Goal: Task Accomplishment & Management: Complete application form

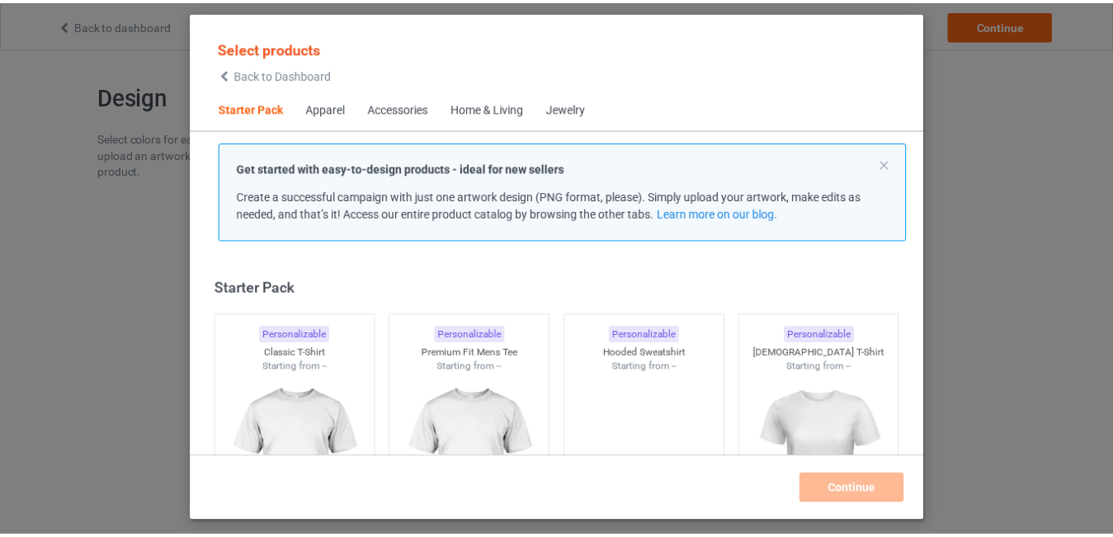
scroll to position [21, 0]
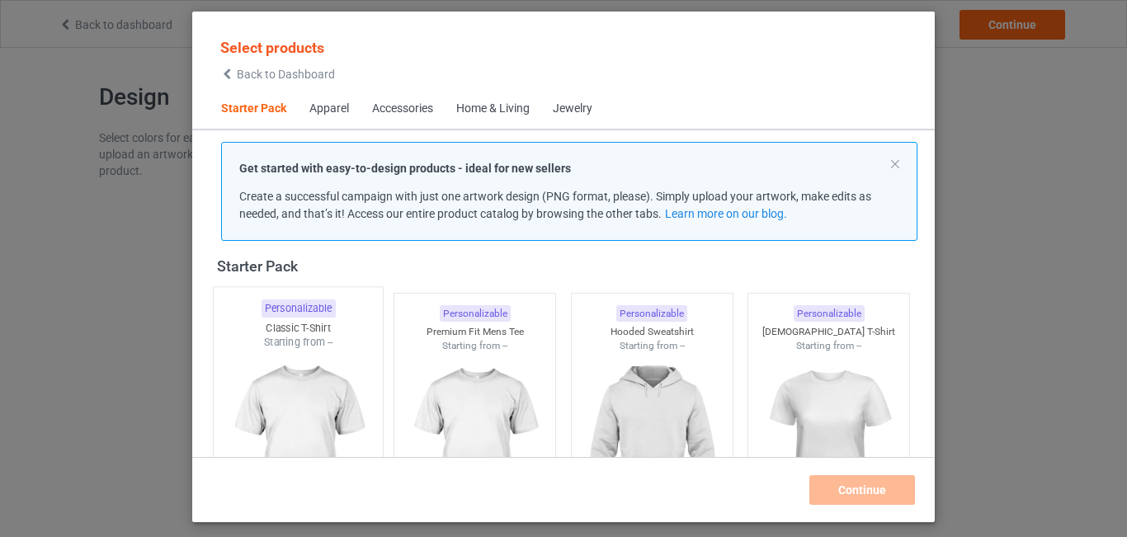
click at [339, 348] on div "Starting from --" at bounding box center [298, 342] width 169 height 14
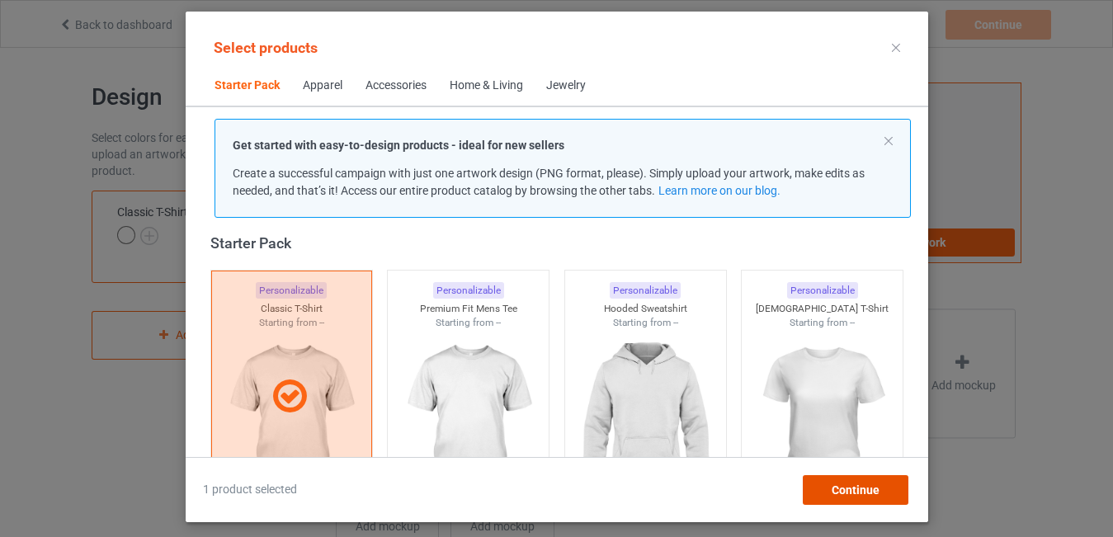
click at [851, 484] on span "Continue" at bounding box center [855, 490] width 48 height 13
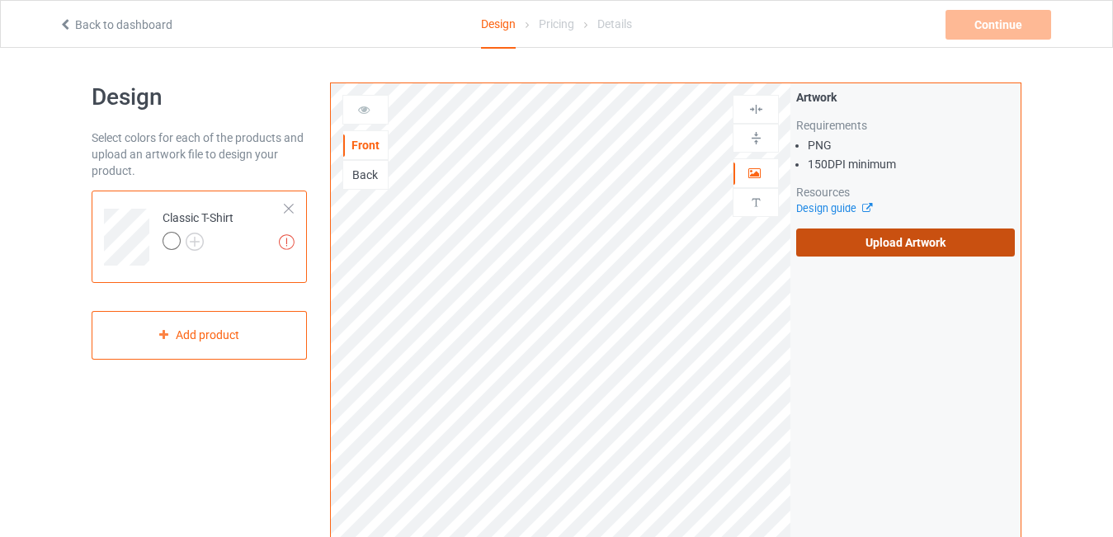
click at [918, 236] on label "Upload Artwork" at bounding box center [905, 243] width 219 height 28
click at [0, 0] on input "Upload Artwork" at bounding box center [0, 0] width 0 height 0
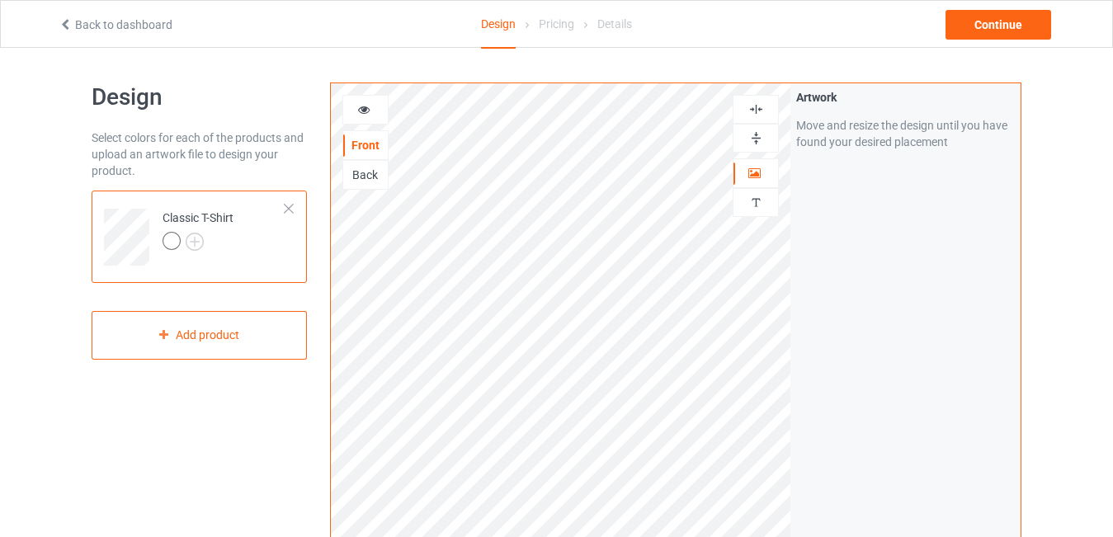
click at [759, 111] on img at bounding box center [757, 110] width 16 height 16
click at [761, 135] on img at bounding box center [757, 138] width 16 height 16
click at [754, 108] on img at bounding box center [757, 110] width 16 height 16
click at [757, 103] on img at bounding box center [757, 110] width 16 height 16
click at [358, 106] on icon at bounding box center [364, 108] width 14 height 12
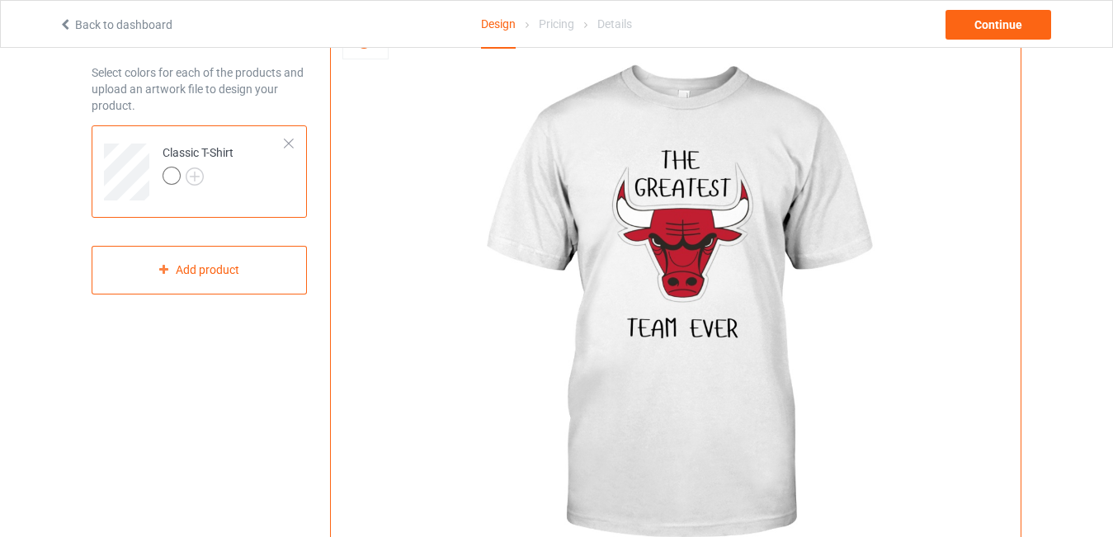
scroll to position [64, 0]
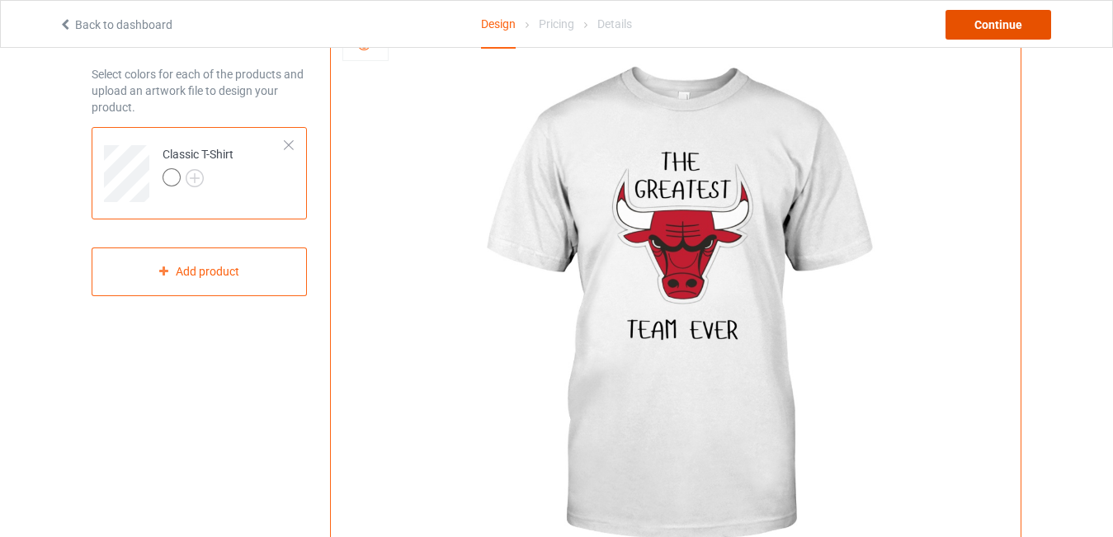
click at [1002, 25] on div "Continue" at bounding box center [999, 25] width 106 height 30
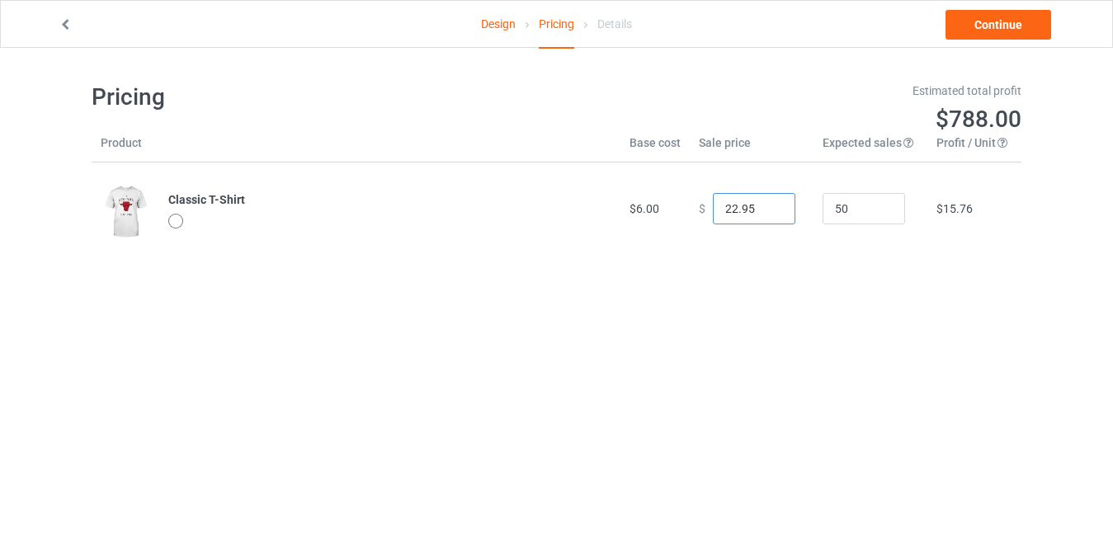
drag, startPoint x: 728, startPoint y: 207, endPoint x: 712, endPoint y: 209, distance: 15.8
click at [713, 209] on input "22.95" at bounding box center [754, 208] width 83 height 31
type input "19.95"
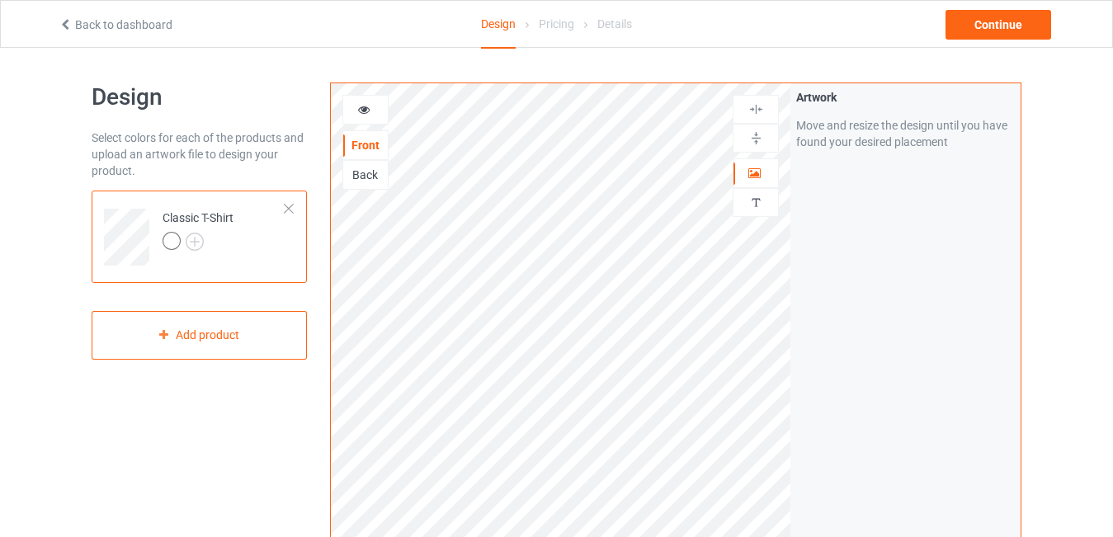
click at [366, 107] on icon at bounding box center [364, 108] width 14 height 12
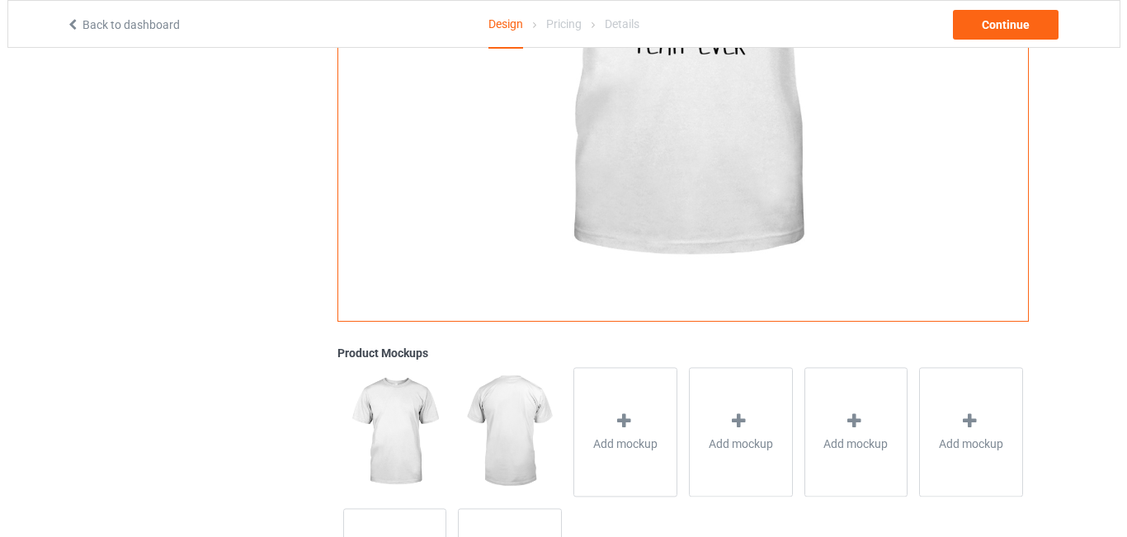
scroll to position [358, 0]
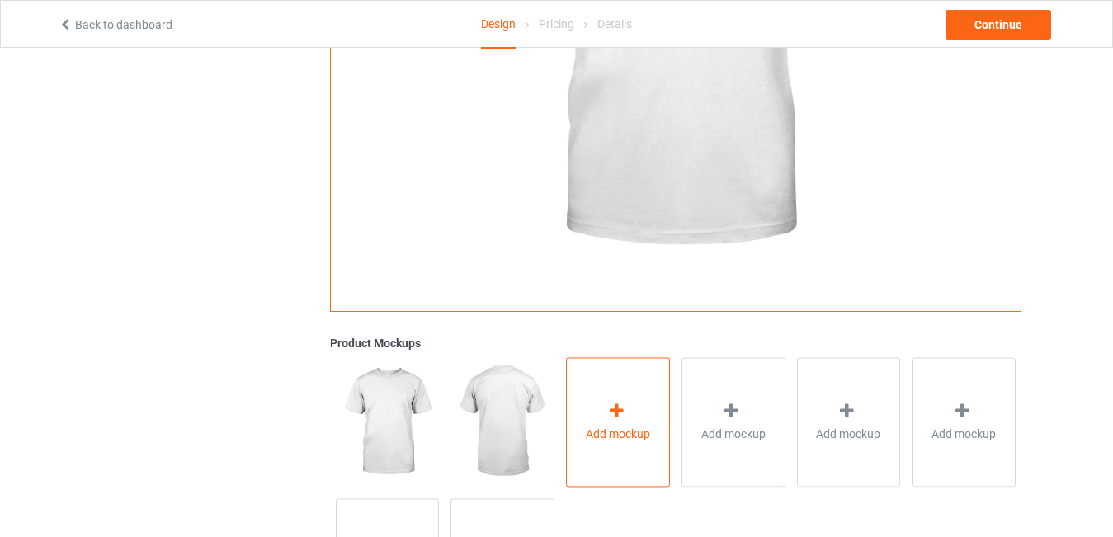
click at [613, 422] on div at bounding box center [618, 414] width 23 height 24
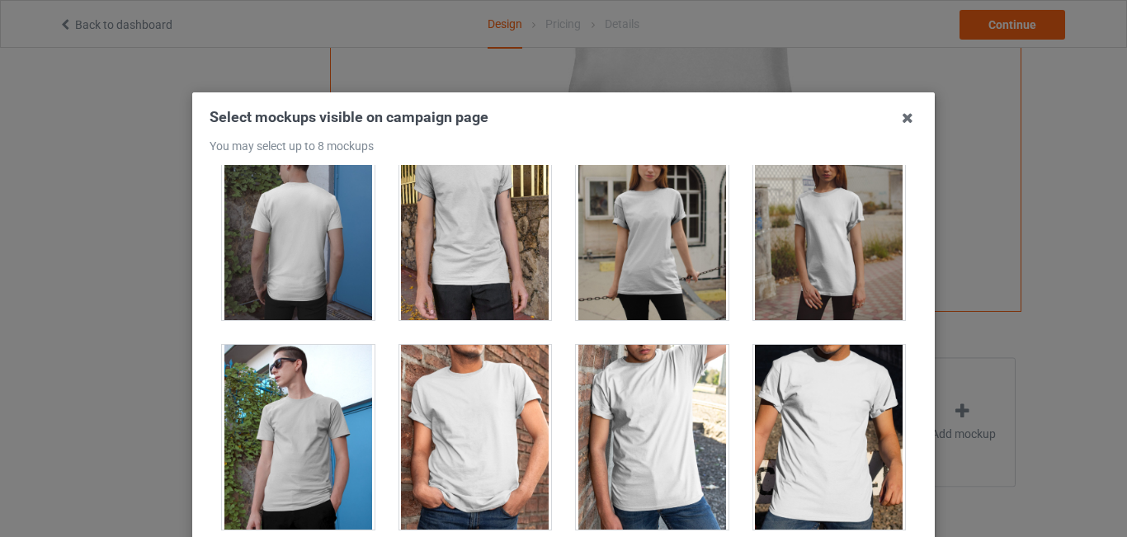
scroll to position [605, 0]
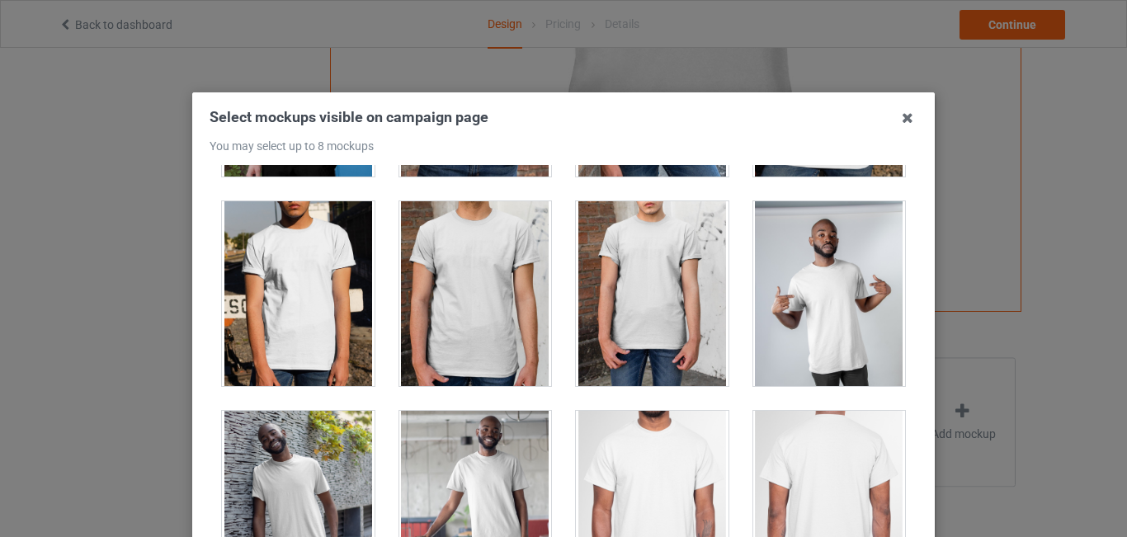
click at [844, 250] on div at bounding box center [830, 293] width 153 height 185
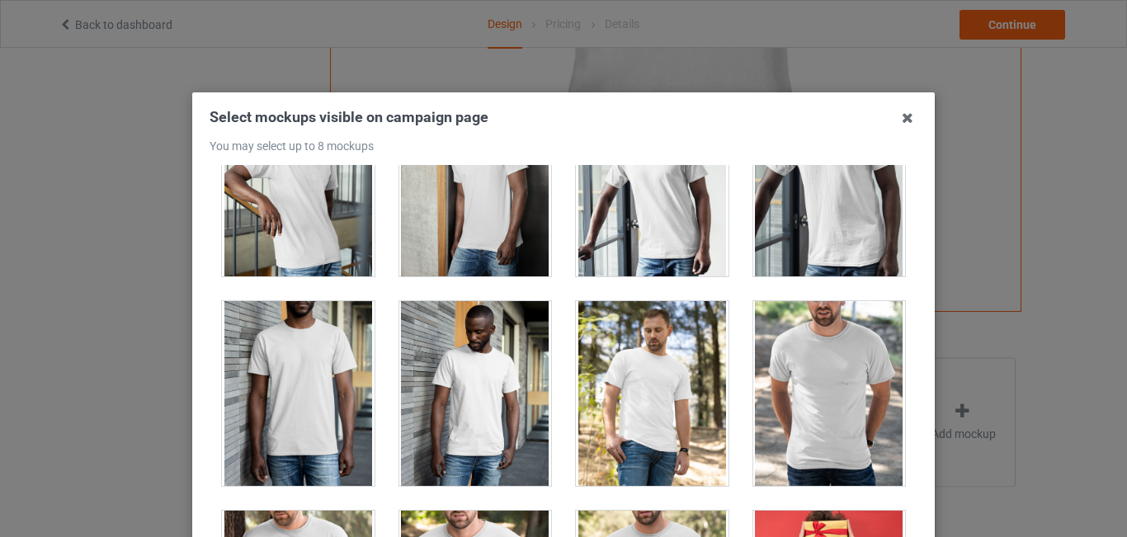
scroll to position [1814, 0]
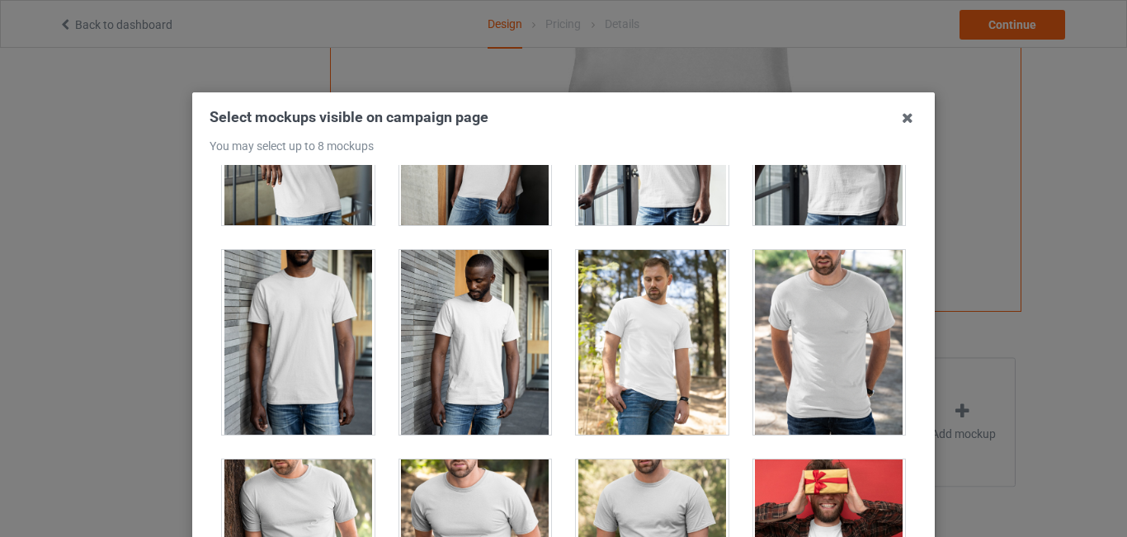
click at [801, 313] on div at bounding box center [830, 342] width 153 height 185
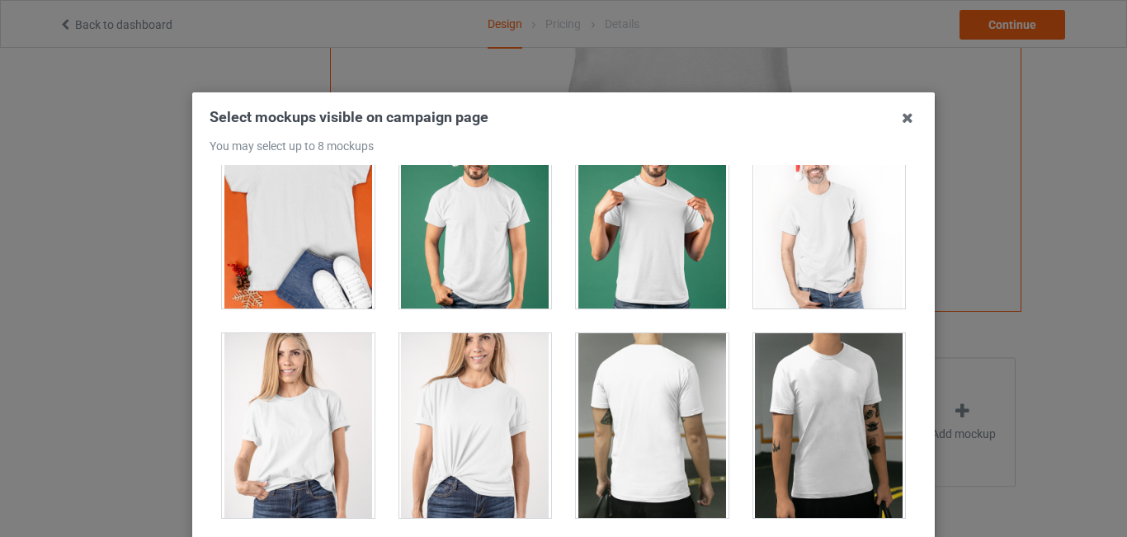
scroll to position [2670, 0]
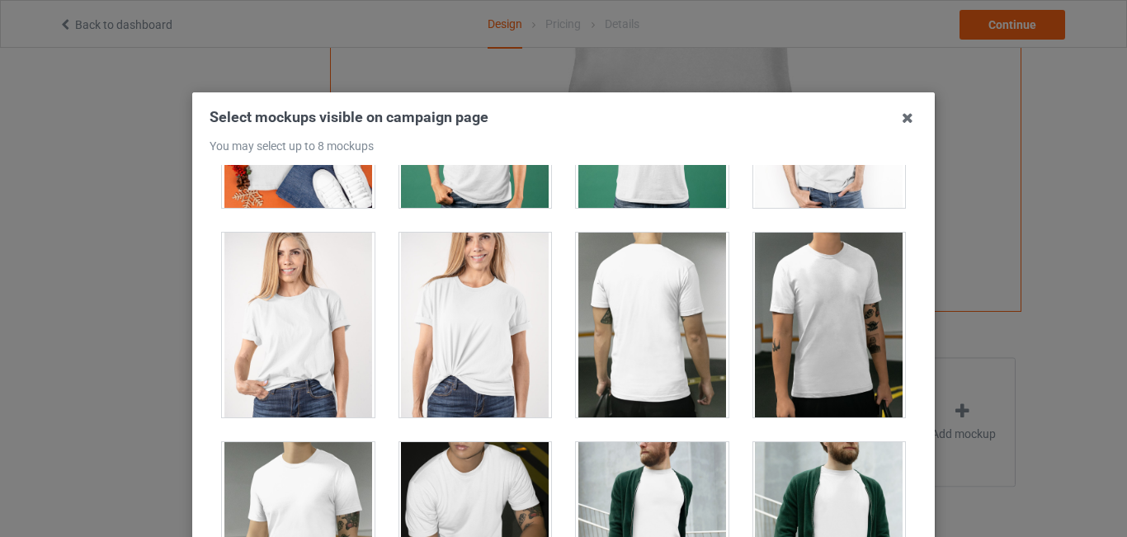
click at [319, 351] on div at bounding box center [298, 325] width 153 height 185
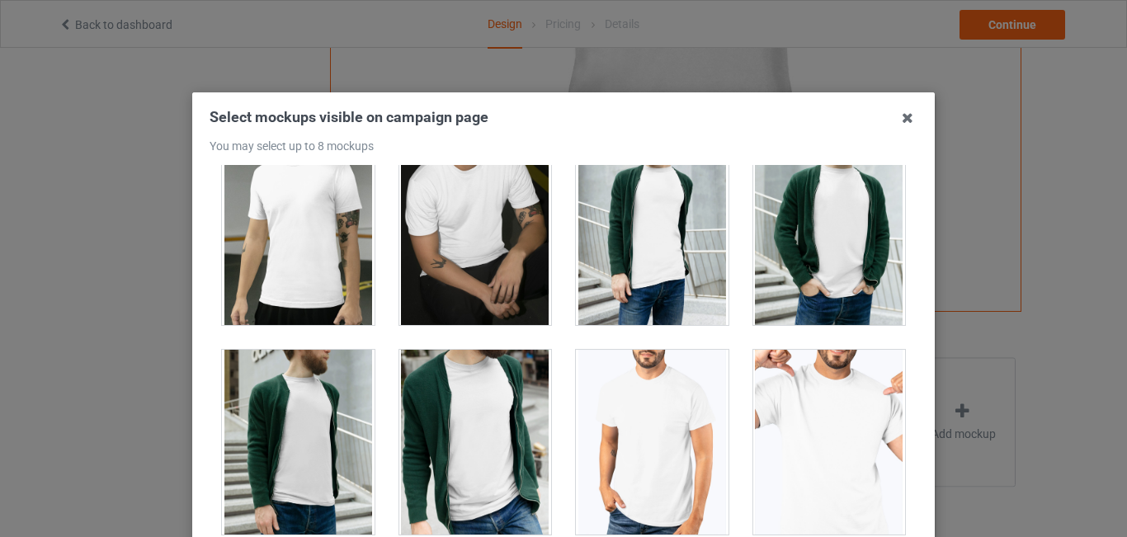
scroll to position [3022, 0]
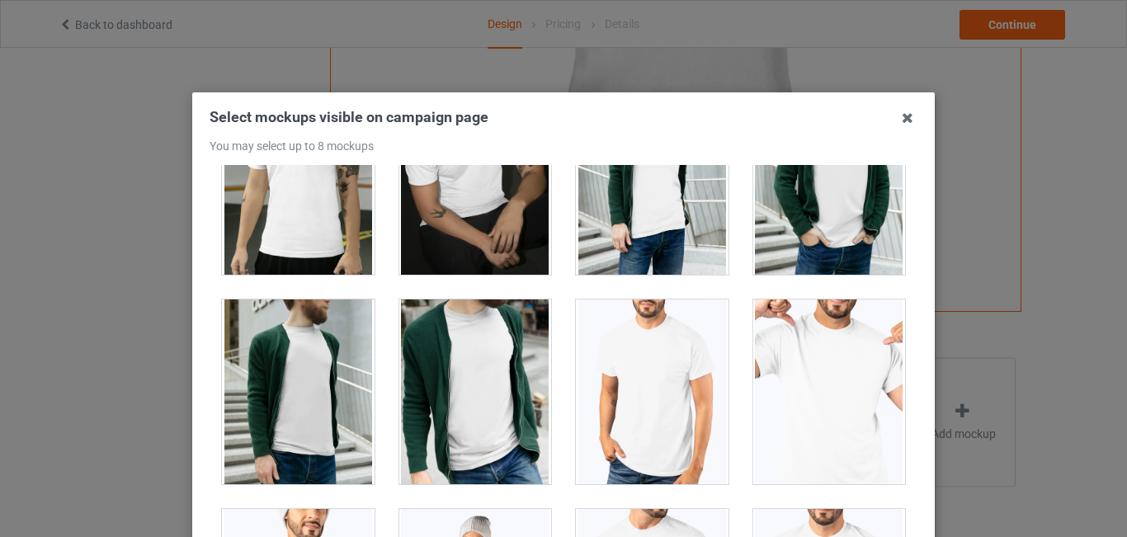
click at [814, 334] on div at bounding box center [830, 392] width 153 height 185
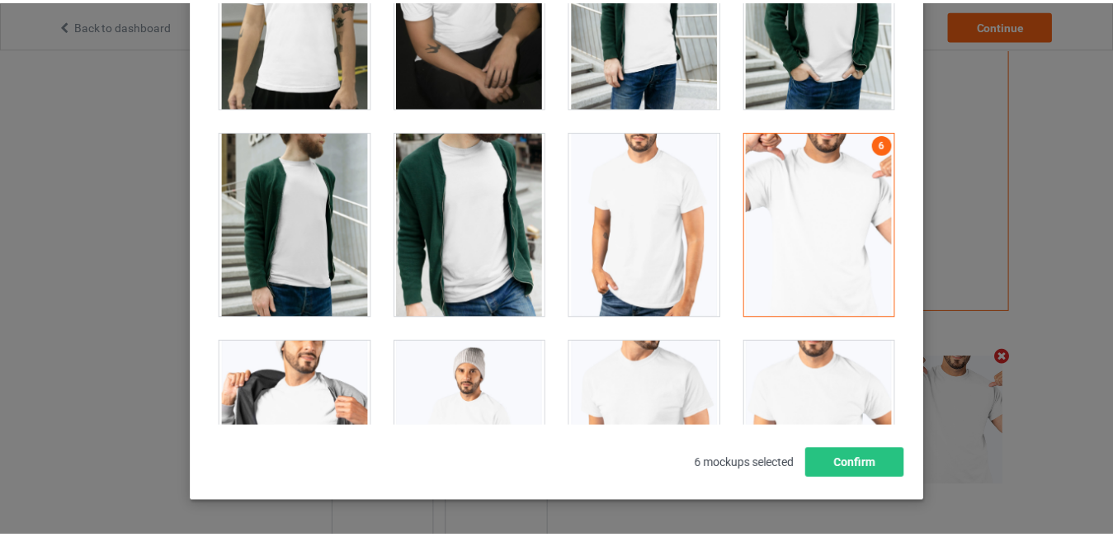
scroll to position [181, 0]
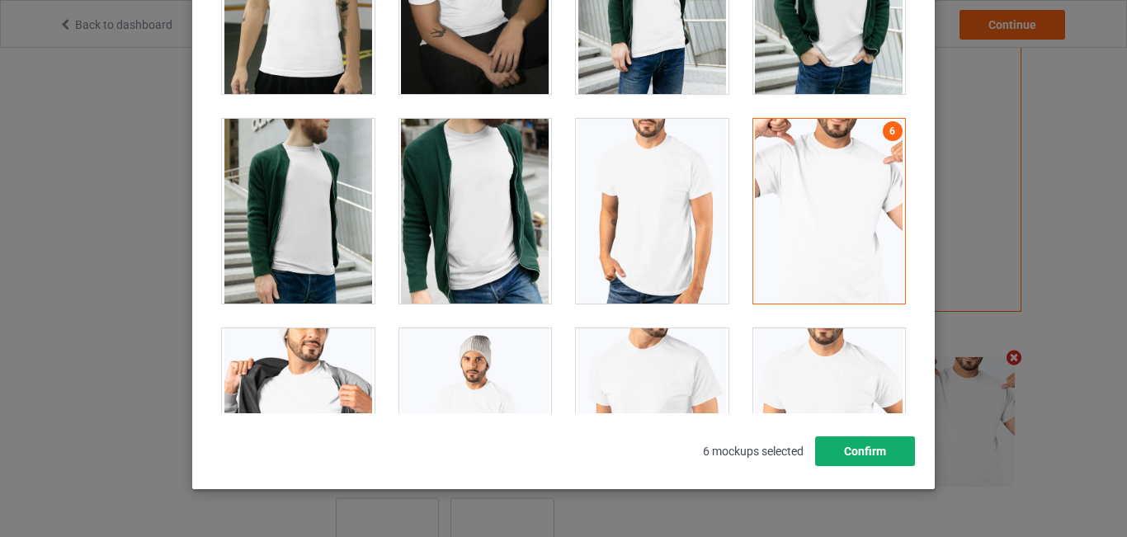
click at [868, 451] on button "Confirm" at bounding box center [865, 452] width 100 height 30
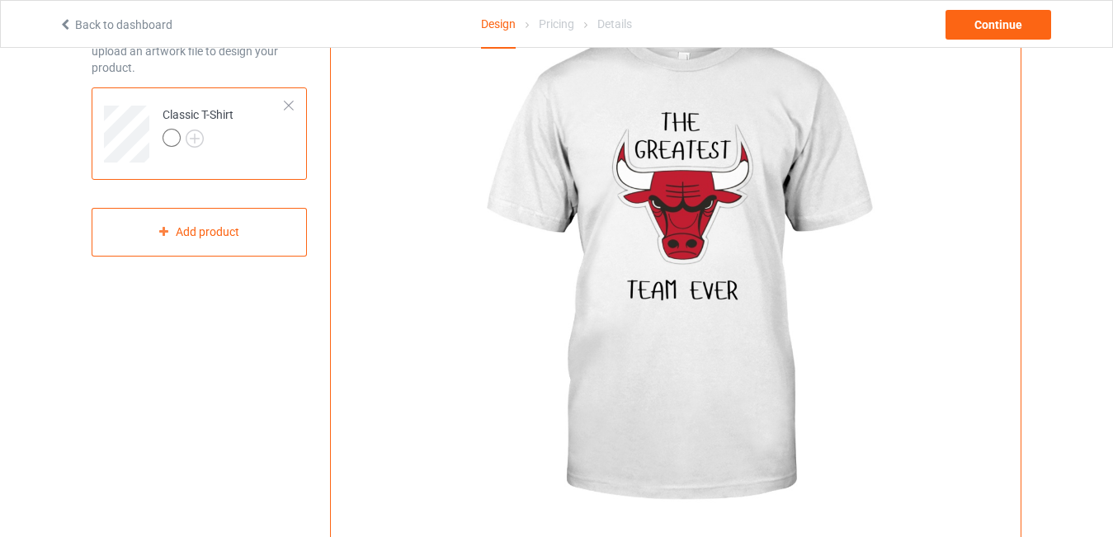
scroll to position [100, 0]
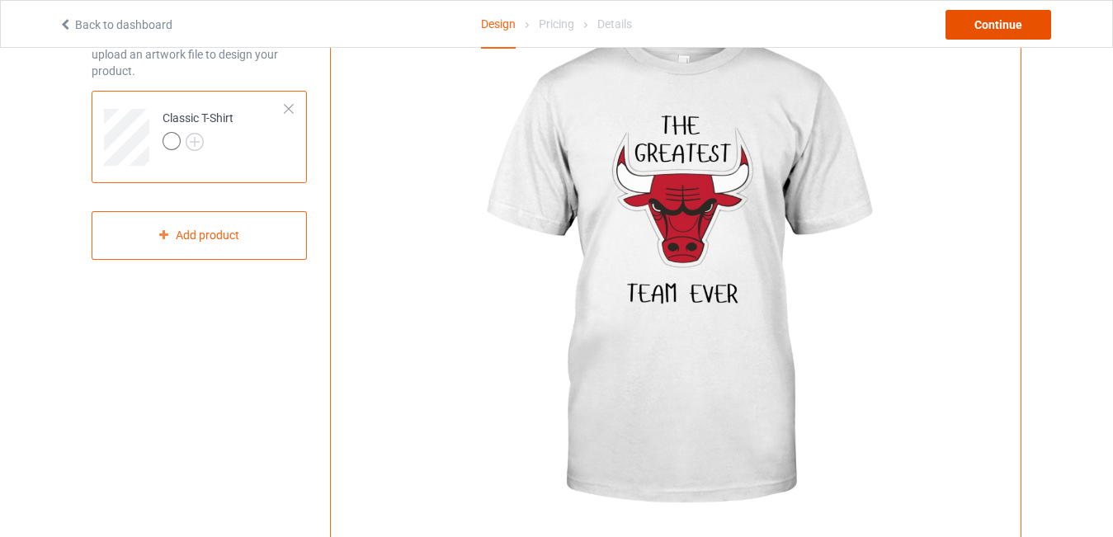
click at [1007, 26] on div "Continue" at bounding box center [999, 25] width 106 height 30
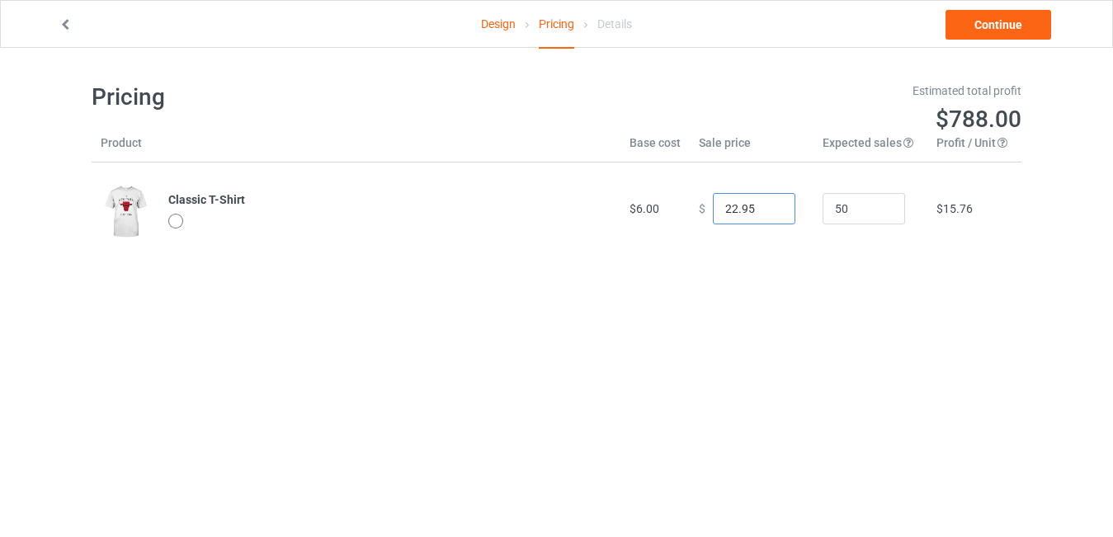
drag, startPoint x: 730, startPoint y: 208, endPoint x: 714, endPoint y: 208, distance: 15.7
click at [714, 208] on input "22.95" at bounding box center [754, 208] width 83 height 31
type input "19.95"
click at [1008, 25] on link "Continue" at bounding box center [999, 25] width 106 height 30
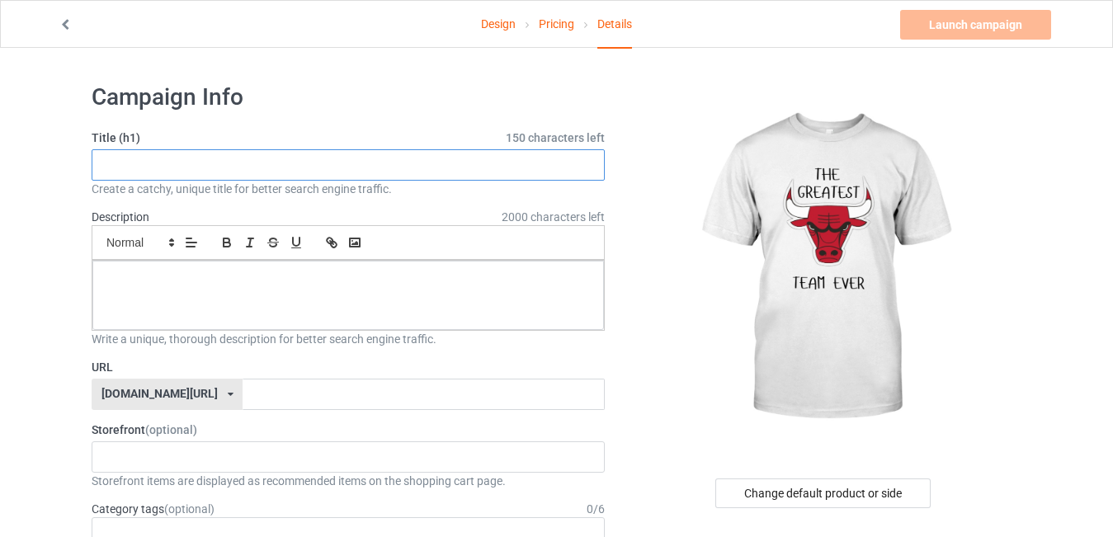
click at [209, 164] on input "text" at bounding box center [348, 164] width 513 height 31
type input "b"
type input "chicago bulls t-shirt"
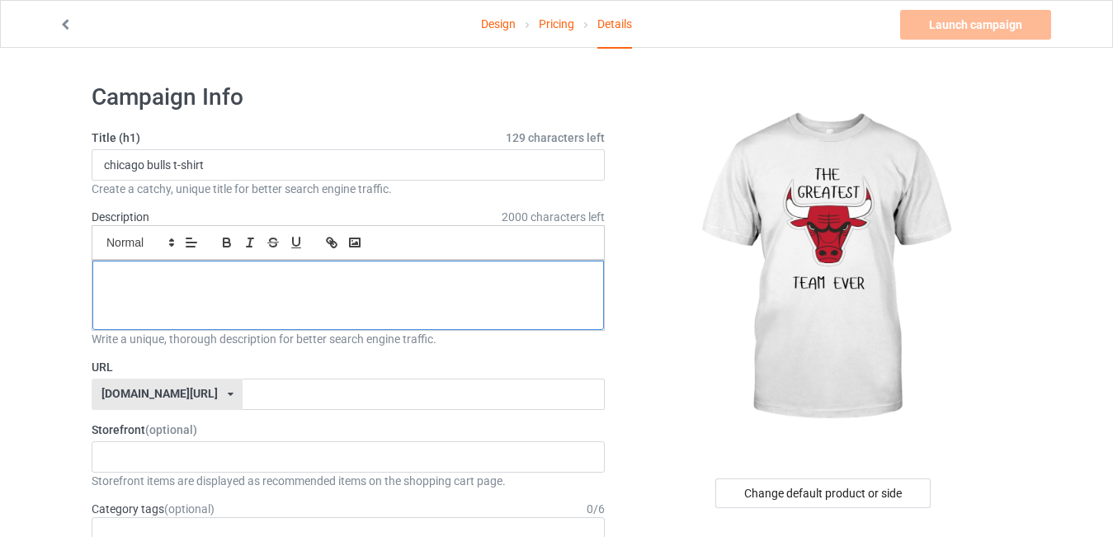
click at [337, 290] on div at bounding box center [348, 295] width 512 height 69
click at [177, 285] on p "If you love chicago bulls this t-shirt is for you" at bounding box center [348, 280] width 485 height 16
click at [178, 280] on p "If you love chicago bulls this t-shirt is for you" at bounding box center [348, 280] width 485 height 16
click at [224, 280] on p "If you love Chicago bulls this t-shirt is for you" at bounding box center [348, 280] width 485 height 16
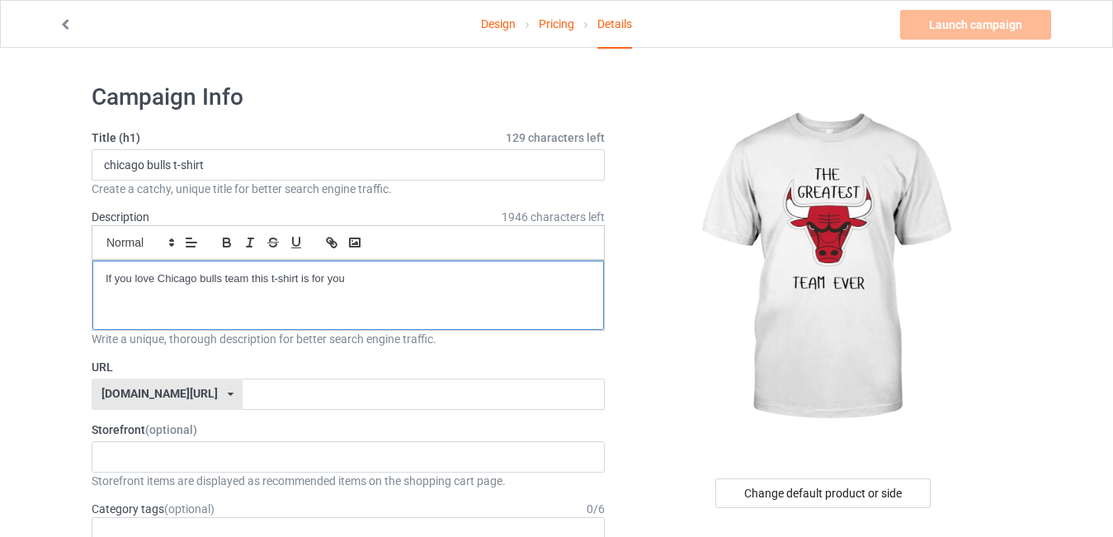
click at [382, 275] on p "If you love Chicago bulls team this t-shirt is for you" at bounding box center [348, 280] width 485 height 16
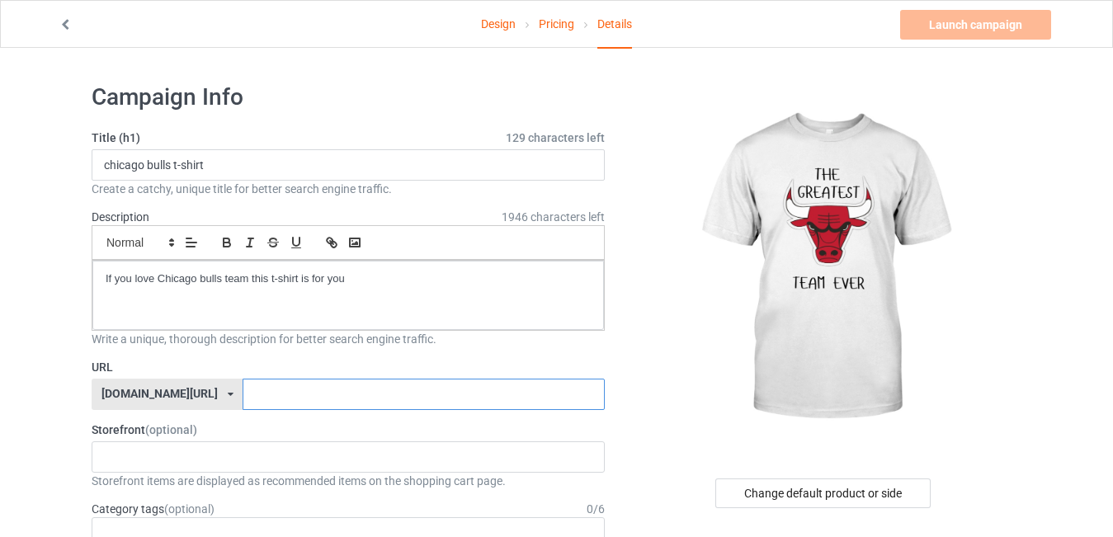
click at [243, 395] on input "text" at bounding box center [423, 394] width 361 height 31
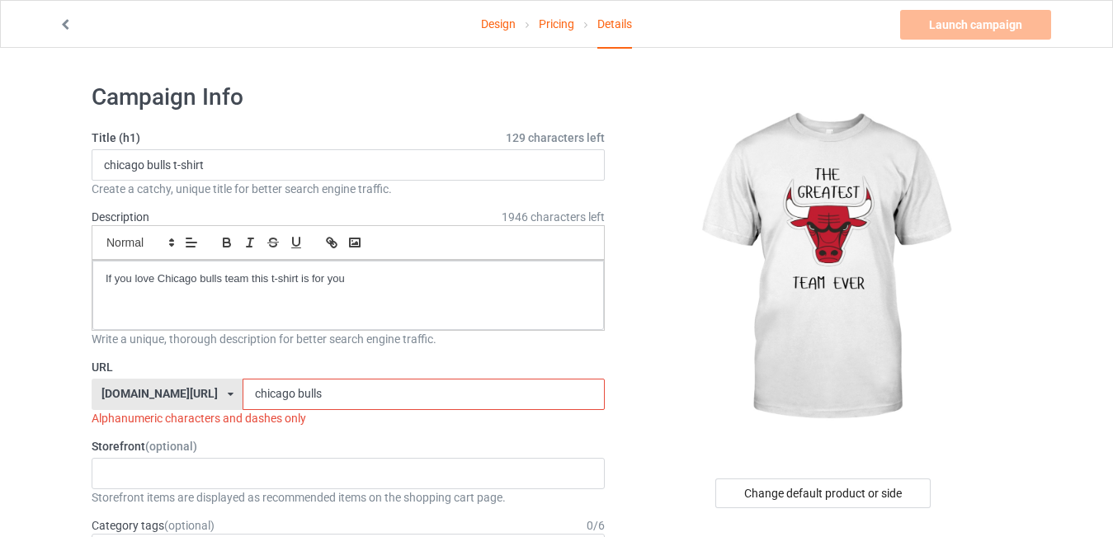
click at [251, 395] on input "chicago bulls" at bounding box center [423, 394] width 361 height 31
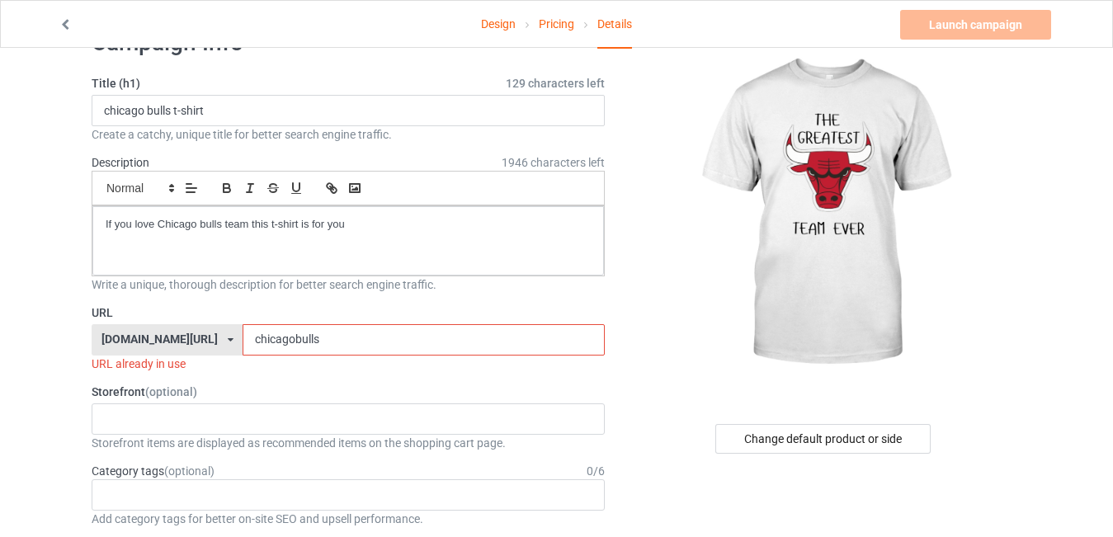
scroll to position [75, 0]
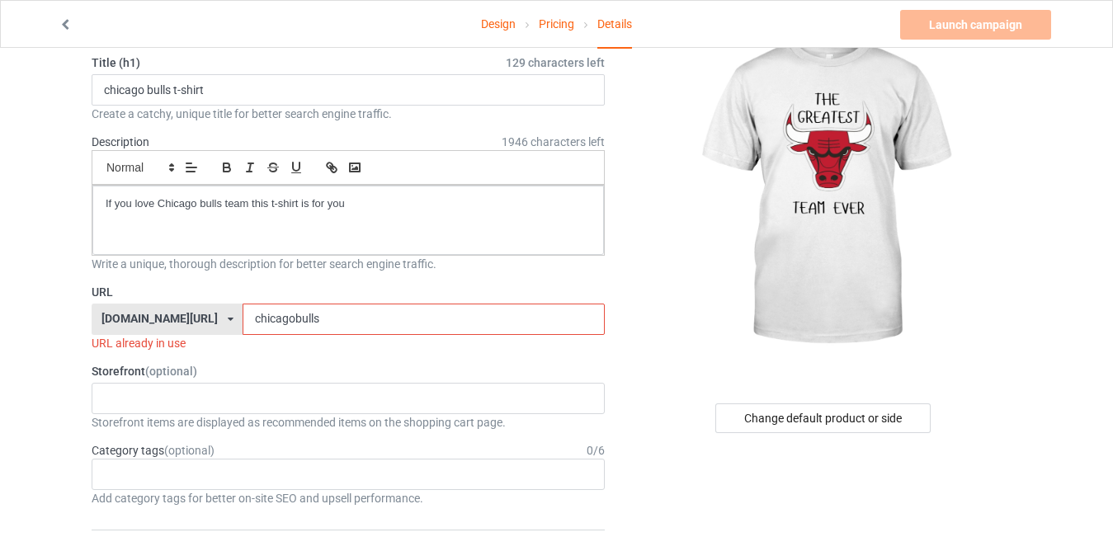
click at [273, 320] on input "chicagobulls" at bounding box center [423, 319] width 361 height 31
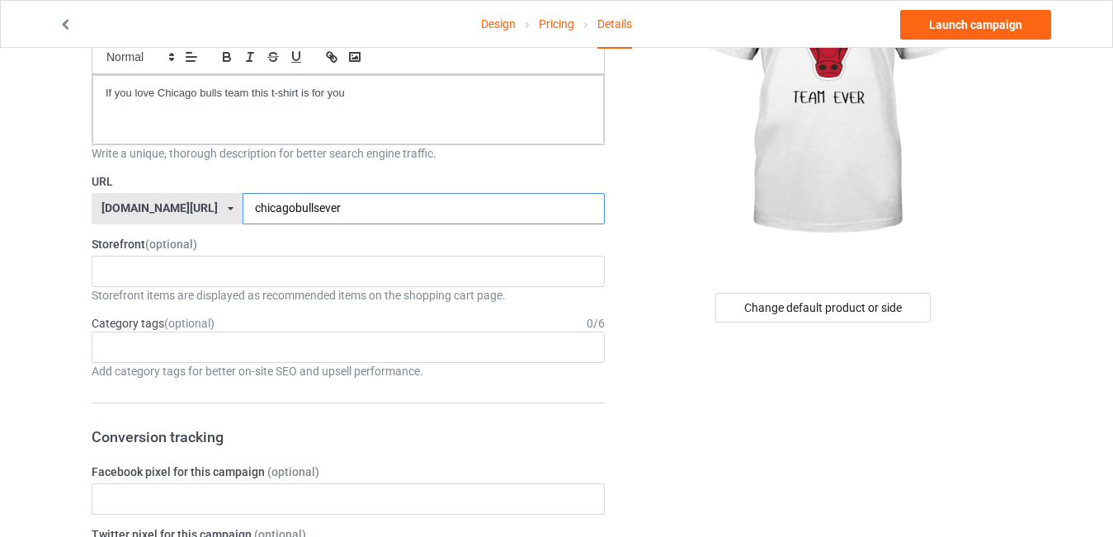
scroll to position [189, 0]
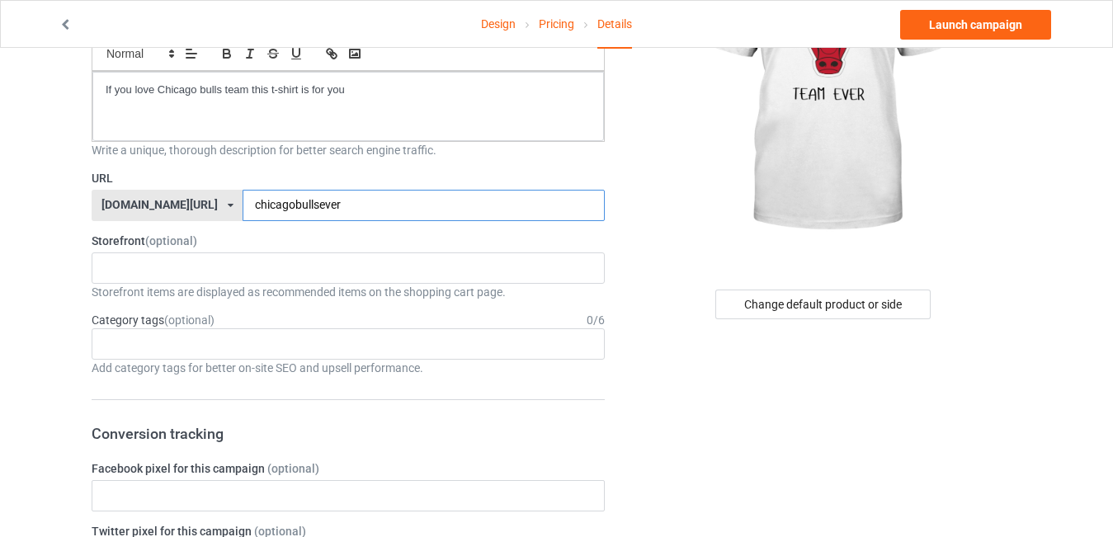
click at [246, 207] on input "chicagobullsever" at bounding box center [423, 205] width 361 height 31
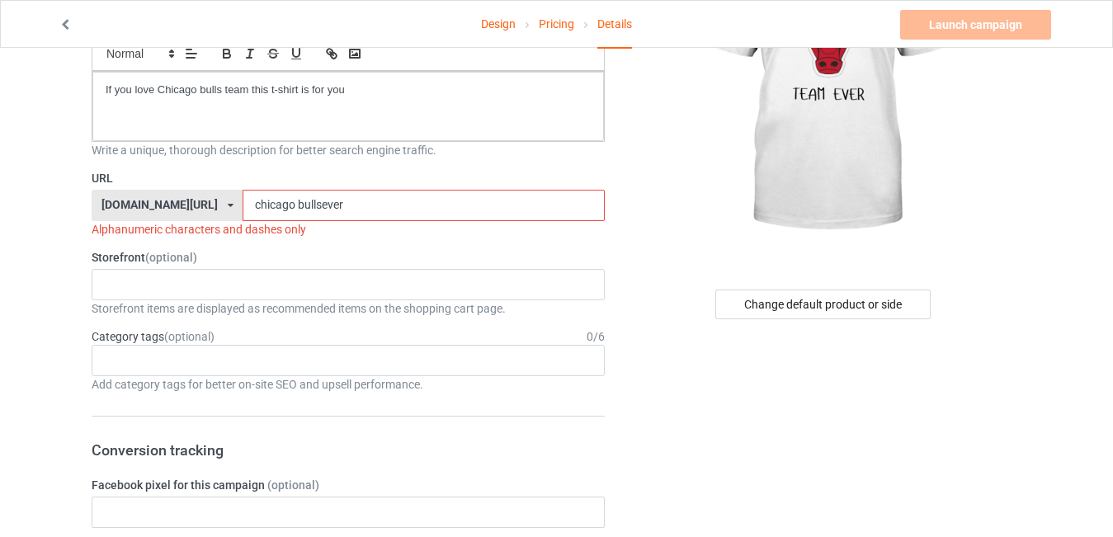
click at [273, 207] on input "chicago bullsever" at bounding box center [423, 205] width 361 height 31
click at [251, 204] on input "chicago bullsever" at bounding box center [423, 205] width 361 height 31
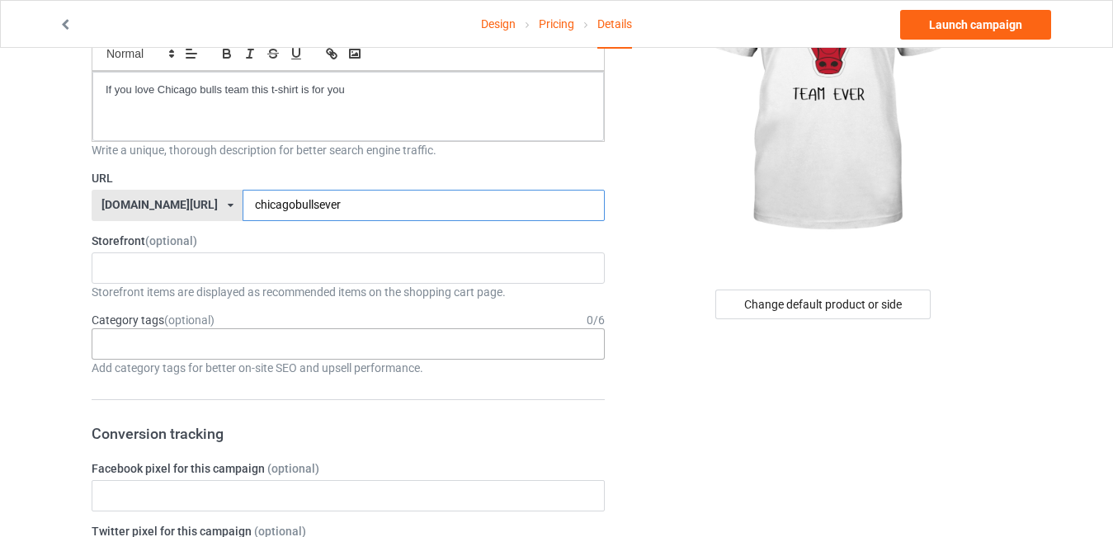
type input "chicagobullsever"
click at [495, 340] on div "Age > [DEMOGRAPHIC_DATA] > 1 Age > [DEMOGRAPHIC_DATA] Months > 1 Month Age > [D…" at bounding box center [348, 343] width 513 height 31
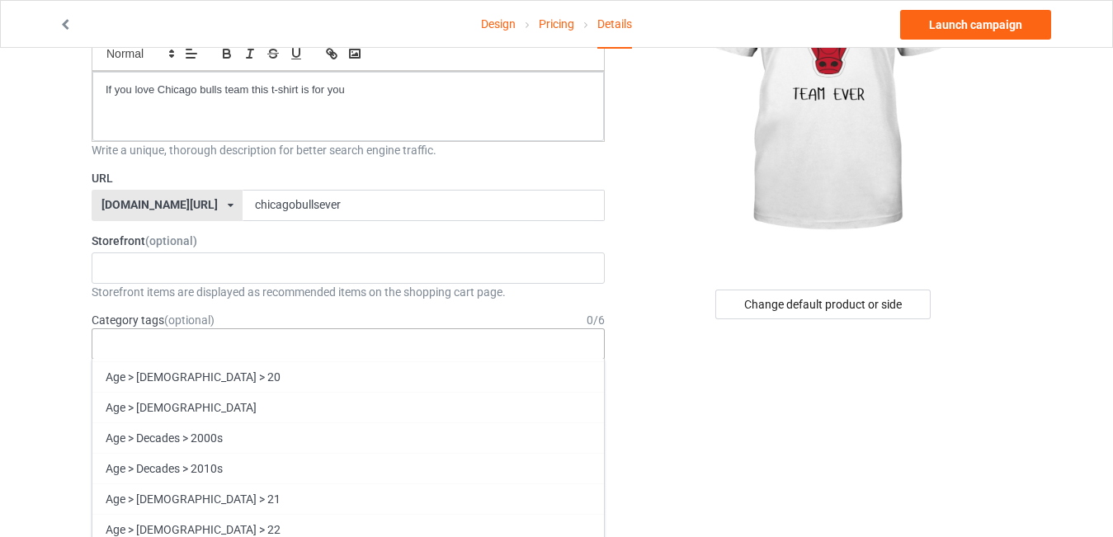
scroll to position [924, 0]
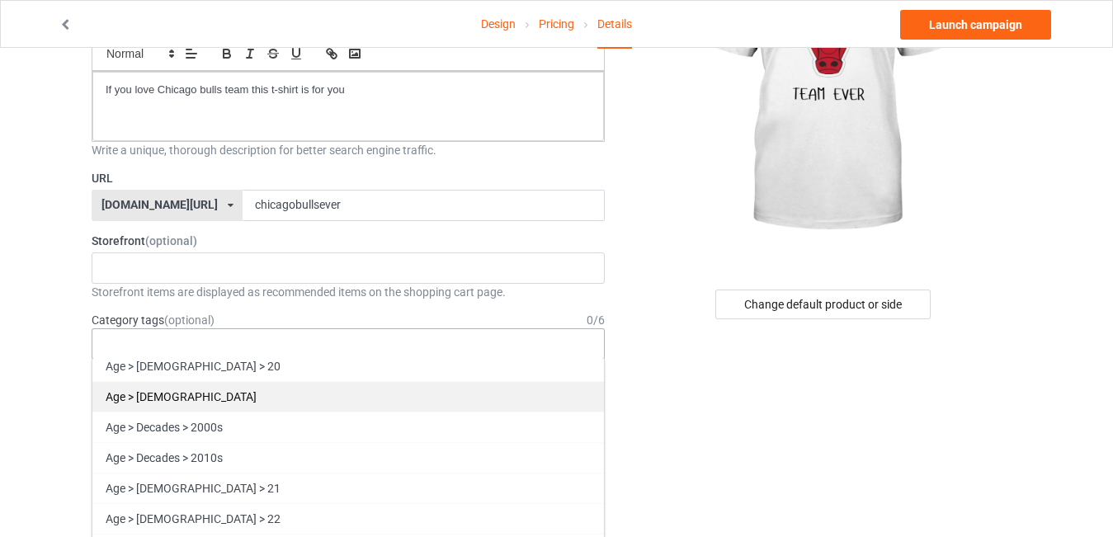
click at [168, 399] on div "Age > [DEMOGRAPHIC_DATA]" at bounding box center [348, 396] width 512 height 31
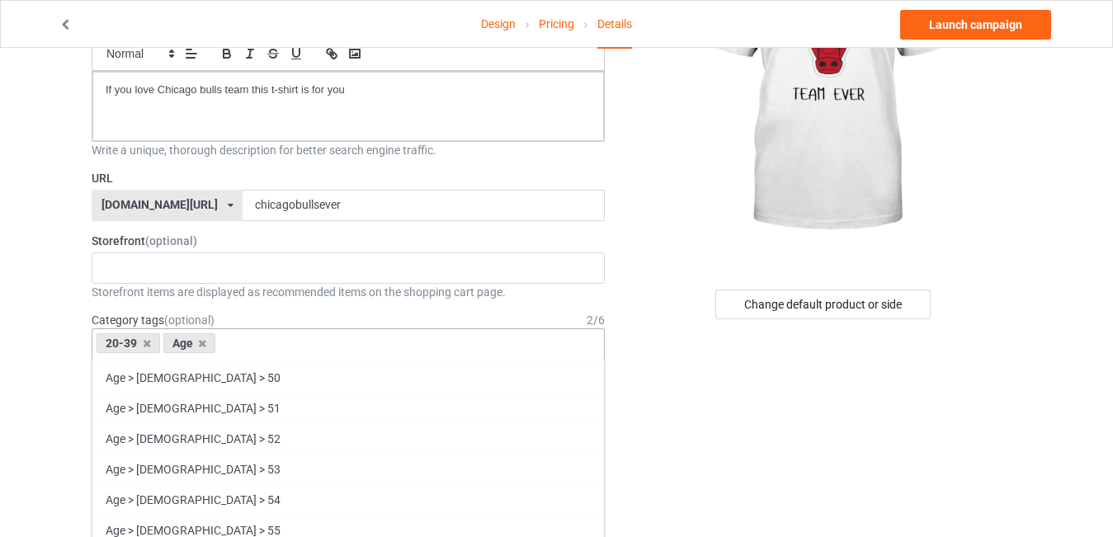
scroll to position [2101, 0]
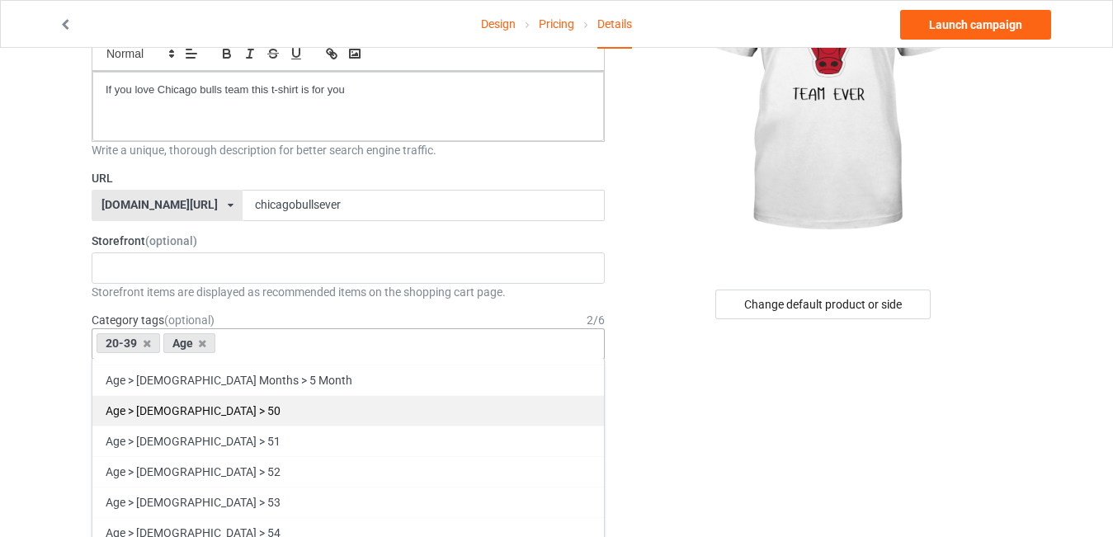
click at [161, 413] on div "Age > [DEMOGRAPHIC_DATA] > 50" at bounding box center [348, 410] width 512 height 31
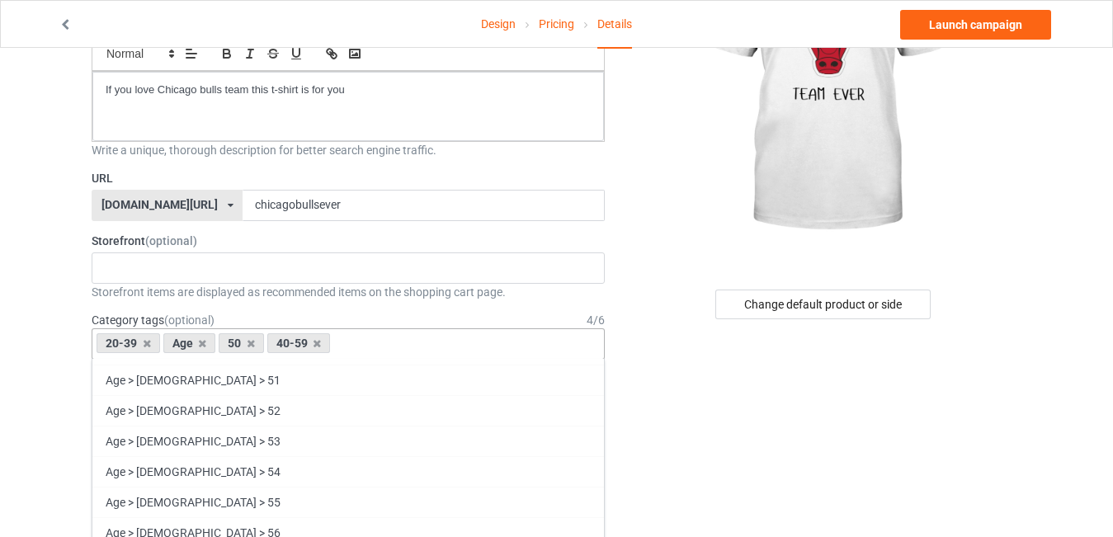
scroll to position [2071, 0]
click at [250, 342] on icon at bounding box center [251, 343] width 8 height 11
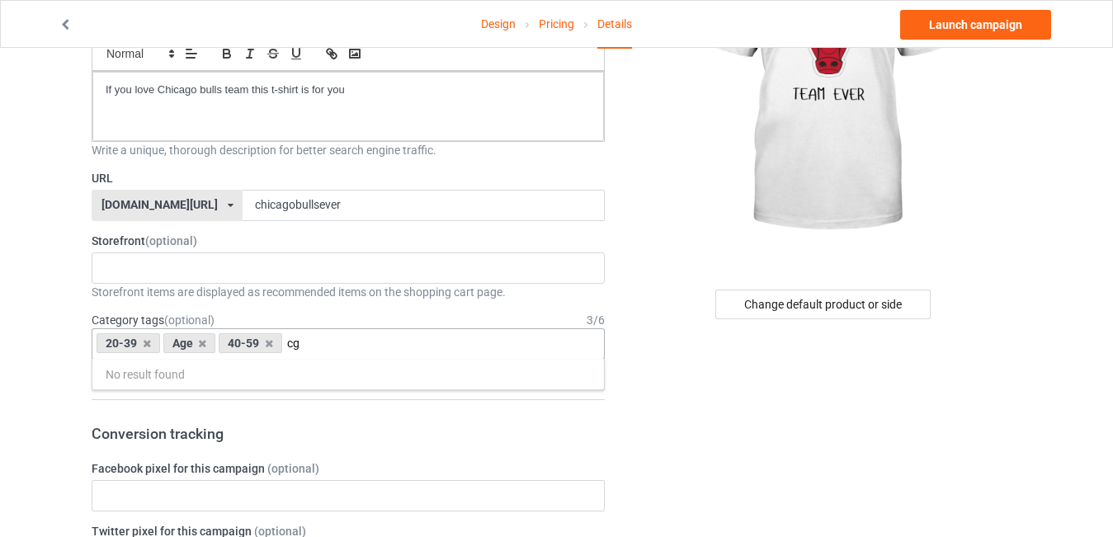
scroll to position [0, 0]
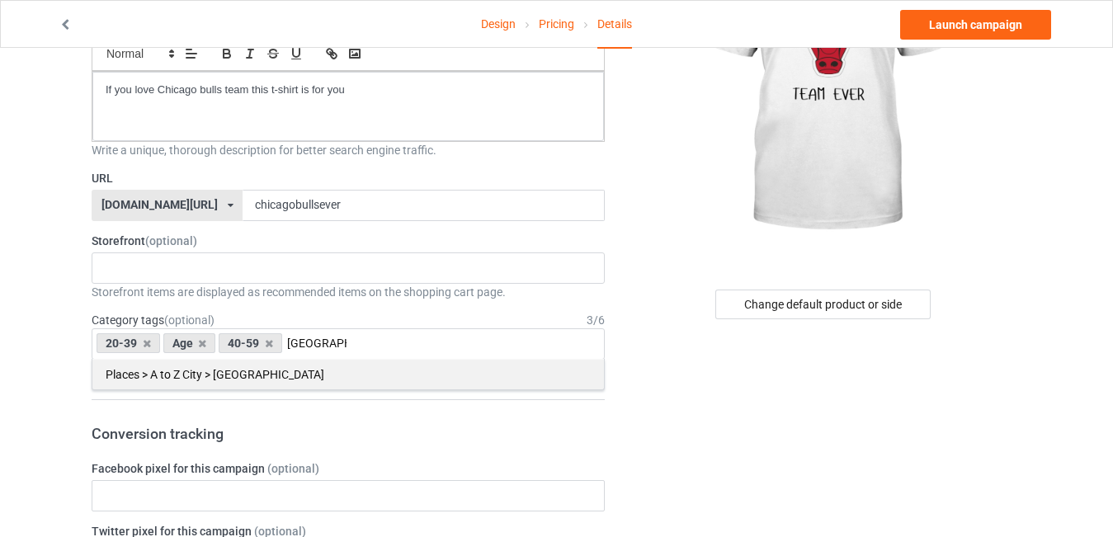
type input "[GEOGRAPHIC_DATA]"
click at [247, 377] on div "Places > A to Z City > [GEOGRAPHIC_DATA]" at bounding box center [348, 374] width 512 height 31
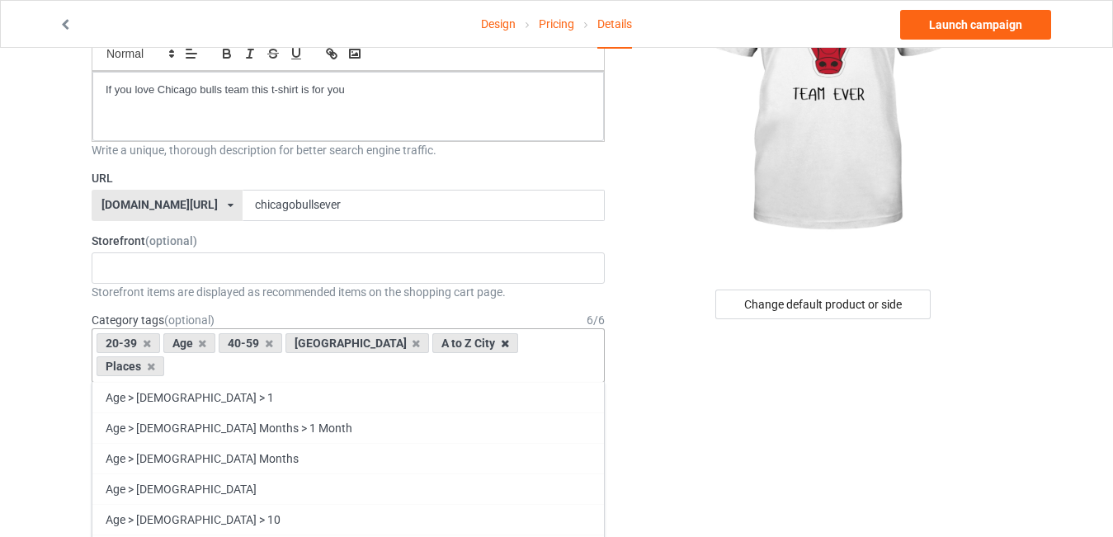
click at [501, 344] on icon at bounding box center [505, 343] width 8 height 11
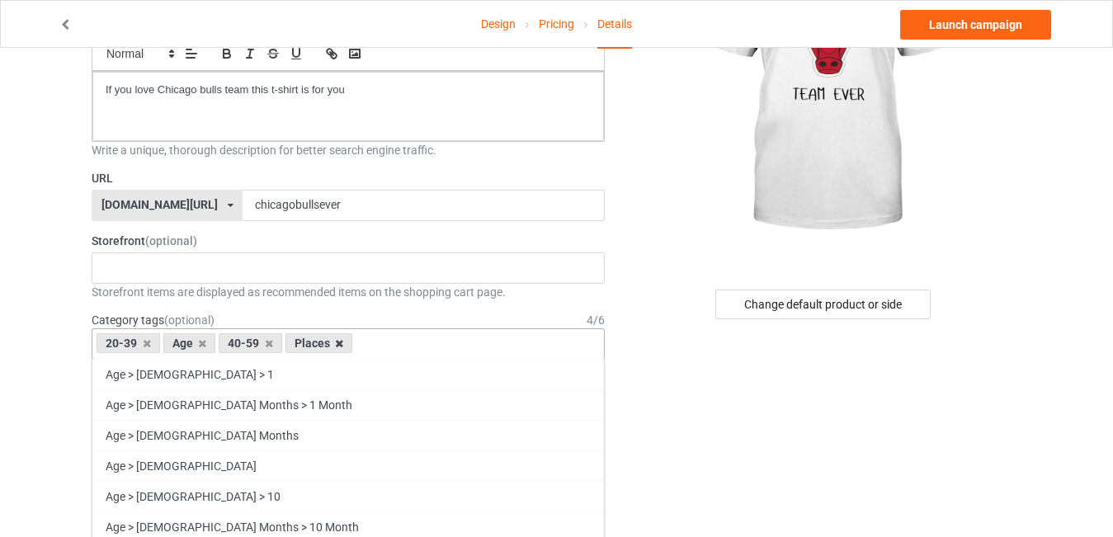
click at [340, 344] on icon at bounding box center [339, 343] width 8 height 11
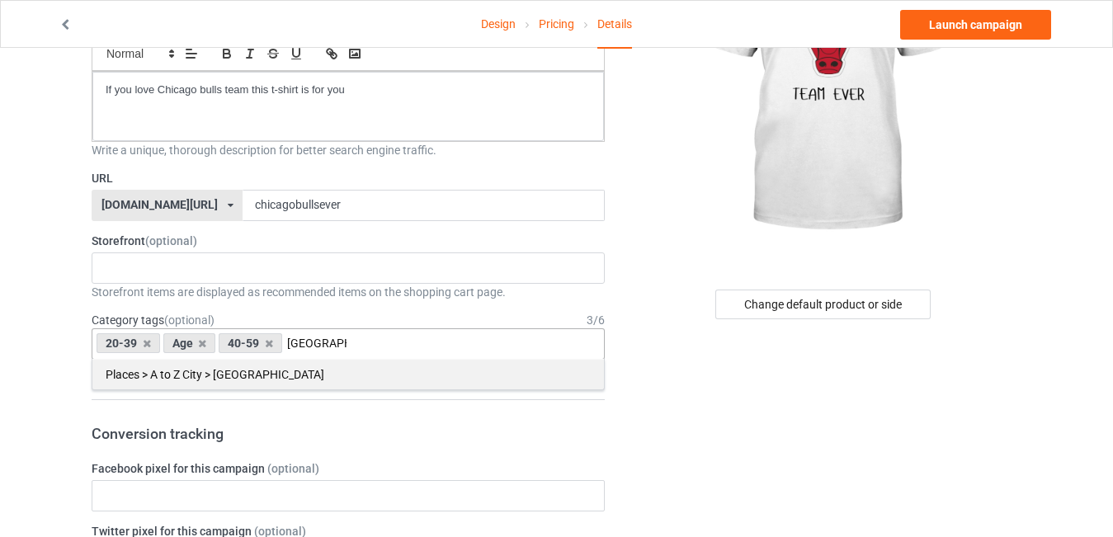
type input "[GEOGRAPHIC_DATA]"
click at [251, 369] on div "Places > A to Z City > [GEOGRAPHIC_DATA]" at bounding box center [348, 374] width 512 height 31
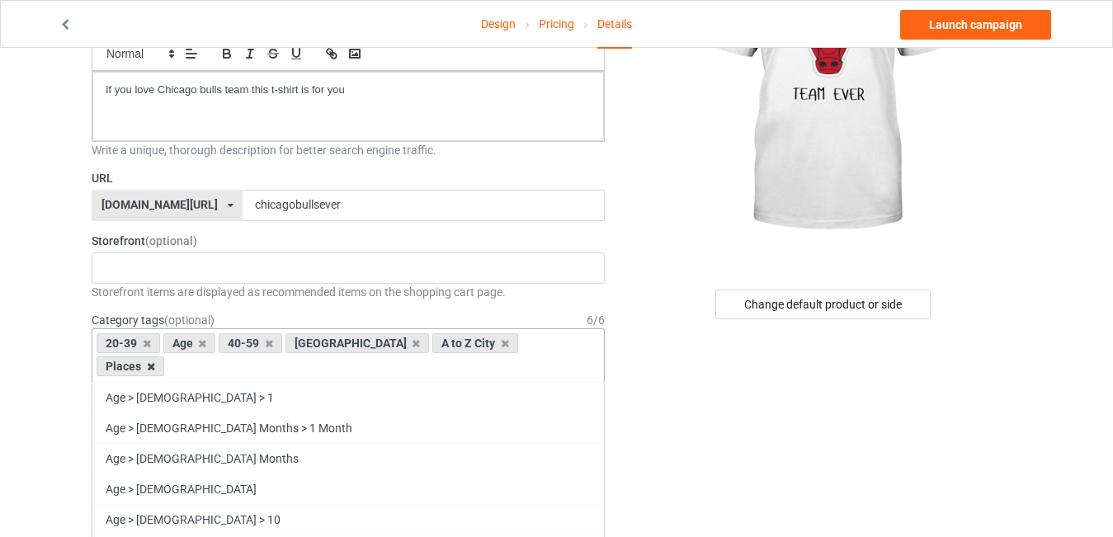
click at [155, 361] on icon at bounding box center [151, 366] width 8 height 11
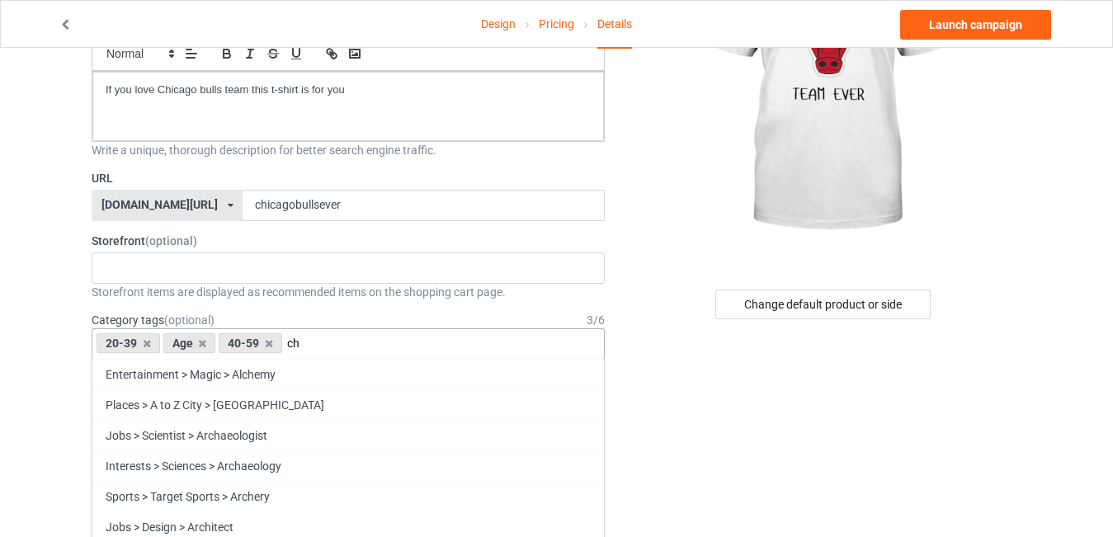
type input "c"
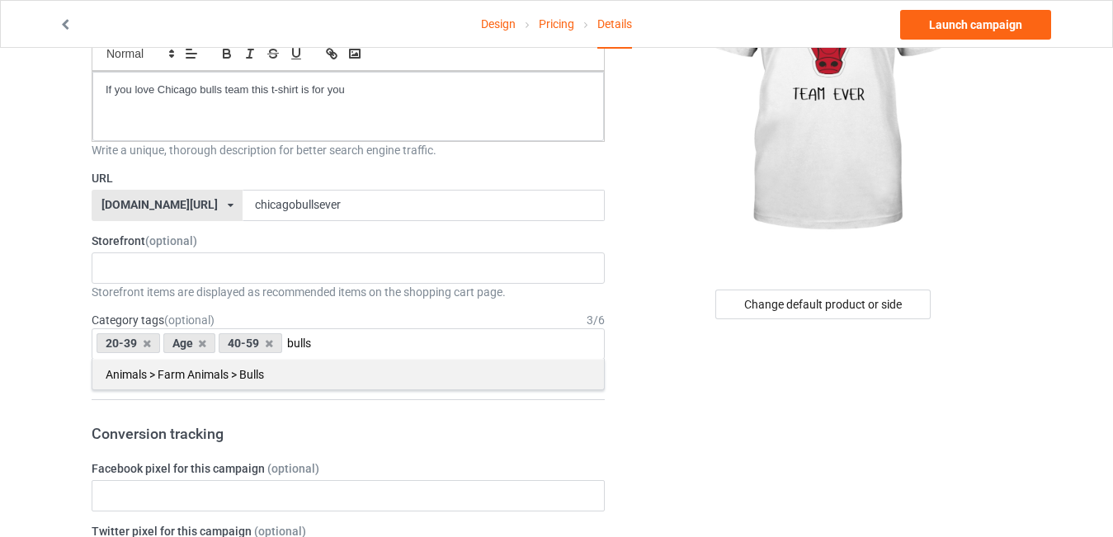
type input "bulls"
click at [286, 375] on div "Animals > Farm Animals > Bulls" at bounding box center [348, 374] width 512 height 31
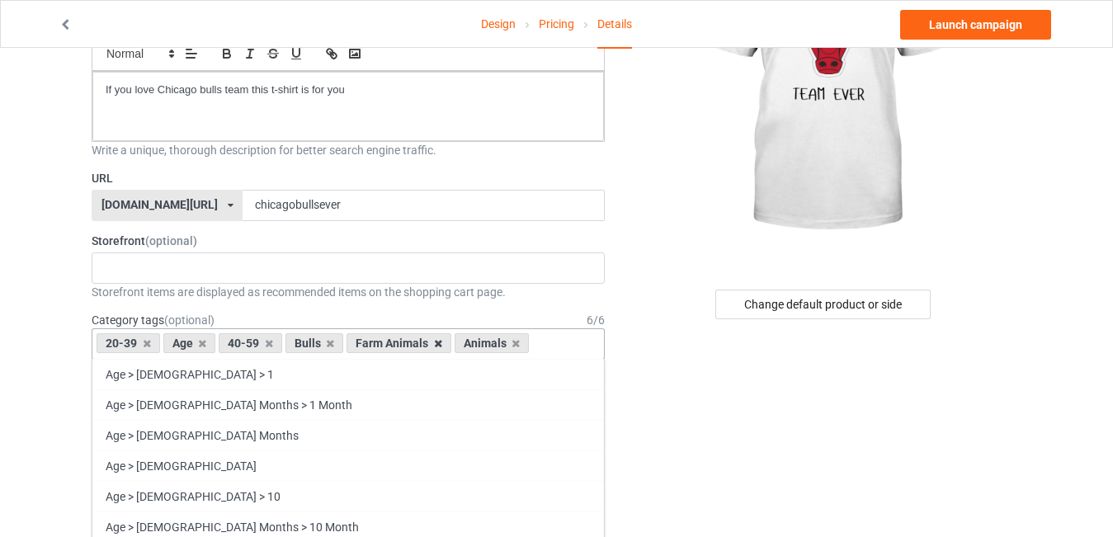
click at [436, 344] on icon at bounding box center [438, 343] width 8 height 11
click at [343, 344] on icon at bounding box center [347, 343] width 8 height 11
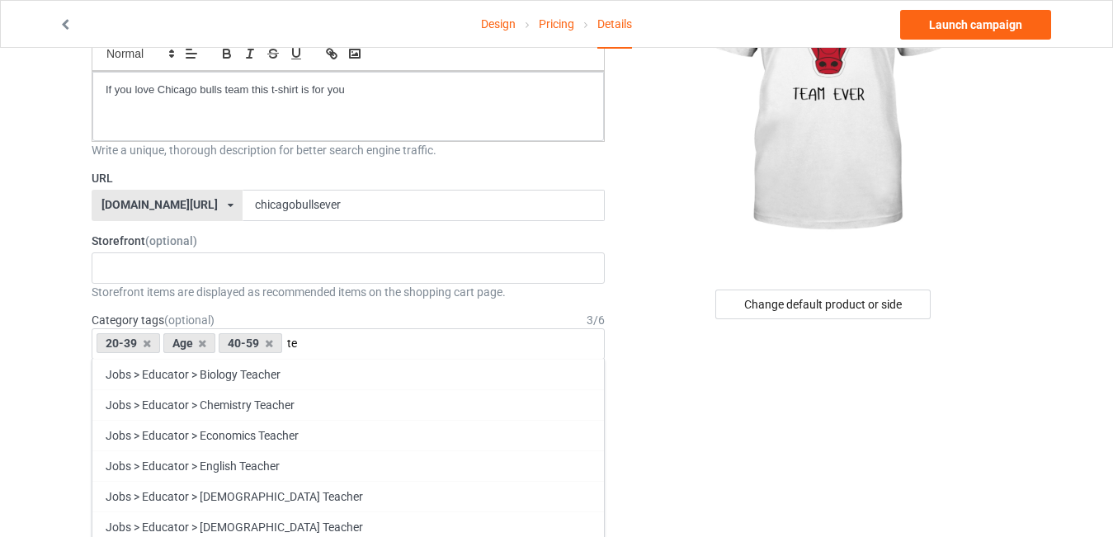
type input "t"
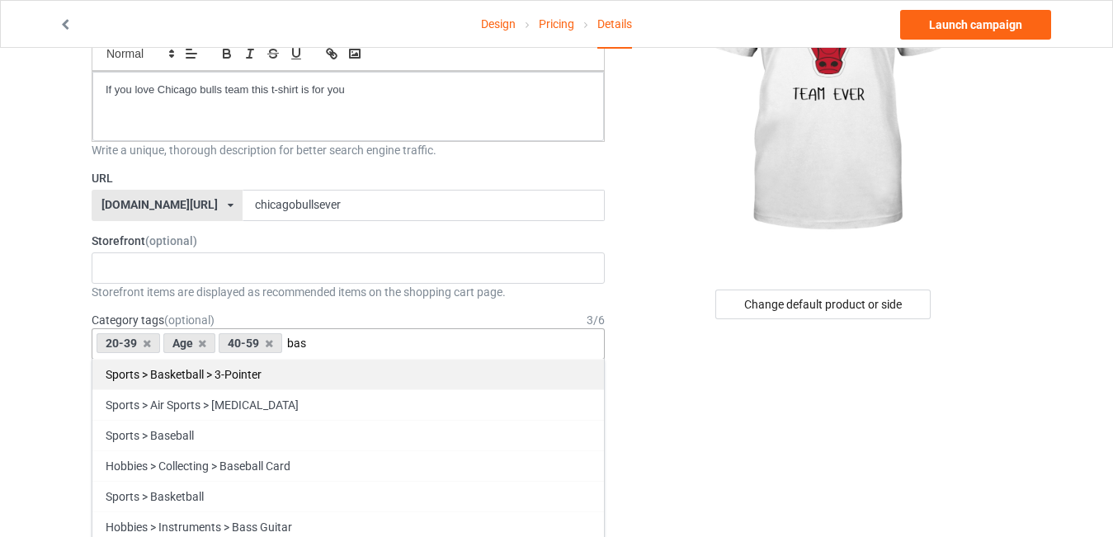
type input "bas"
click at [258, 374] on div "Sports > Basketball > 3-Pointer" at bounding box center [348, 374] width 512 height 31
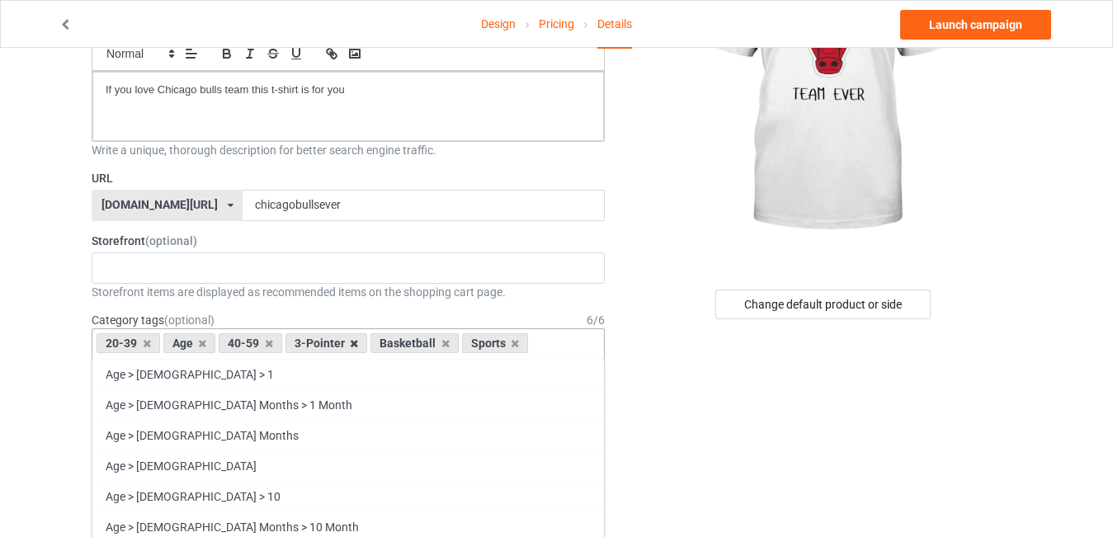
click at [352, 347] on icon at bounding box center [354, 343] width 8 height 11
click at [428, 342] on icon at bounding box center [430, 343] width 8 height 11
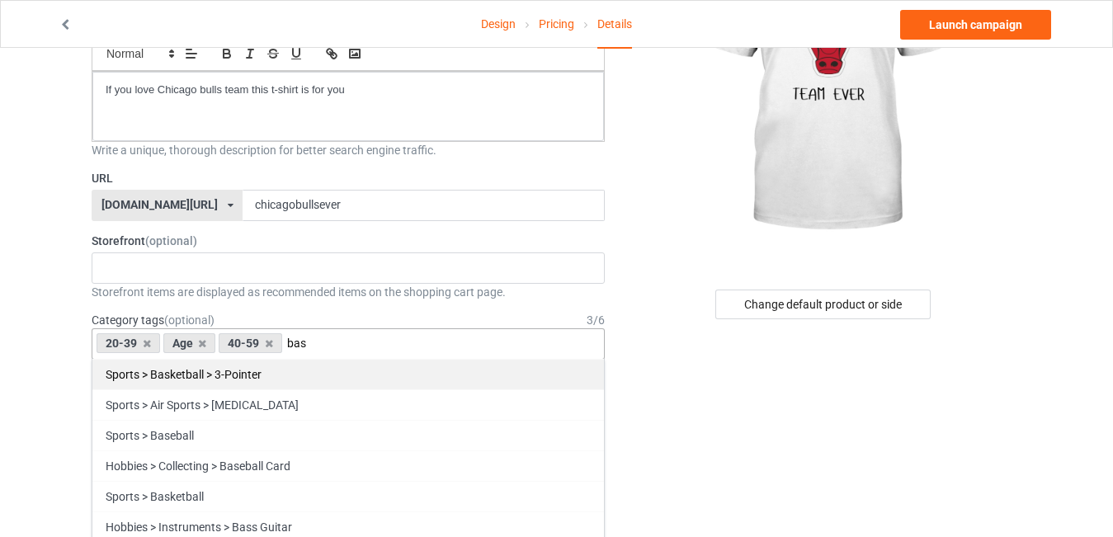
type input "bas"
click at [174, 377] on div "Sports > Basketball > 3-Pointer" at bounding box center [348, 374] width 512 height 31
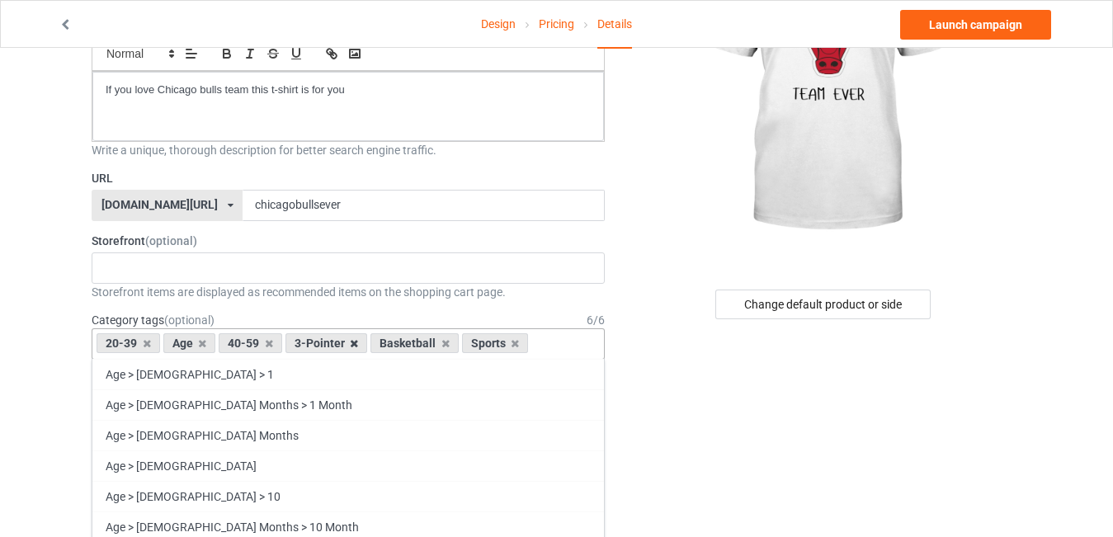
click at [352, 341] on icon at bounding box center [354, 343] width 8 height 11
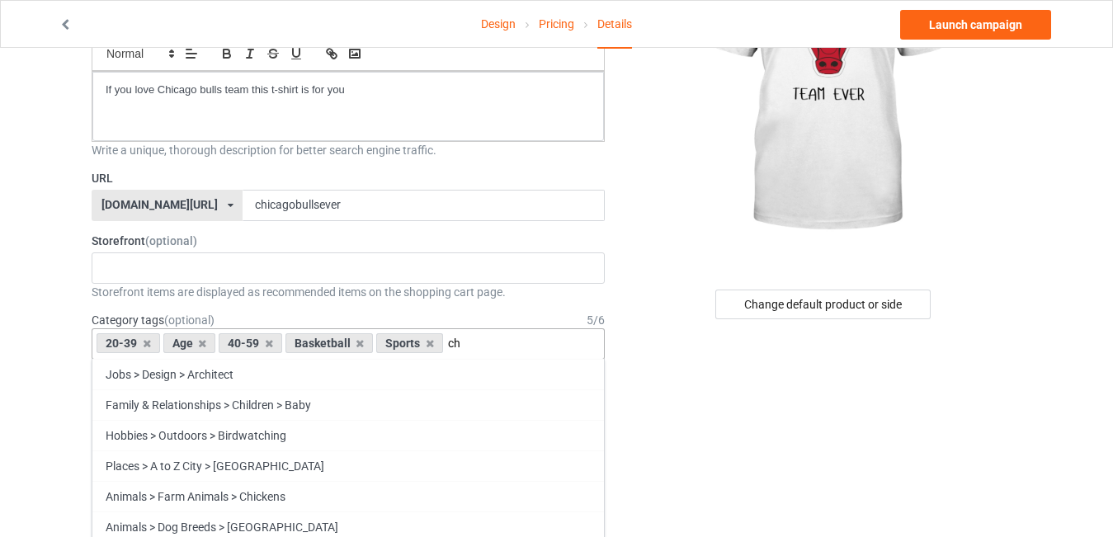
type input "c"
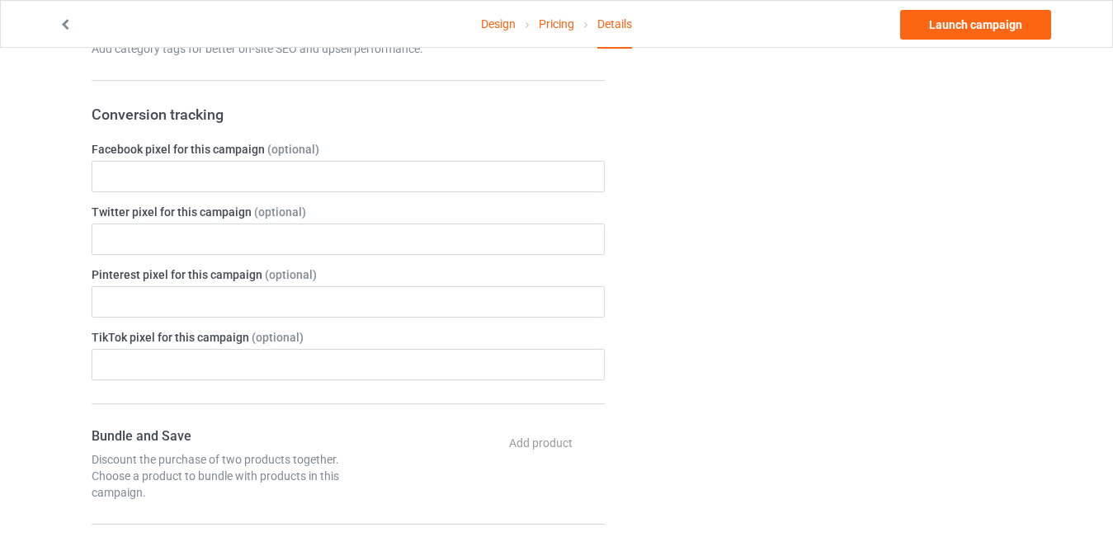
scroll to position [497, 0]
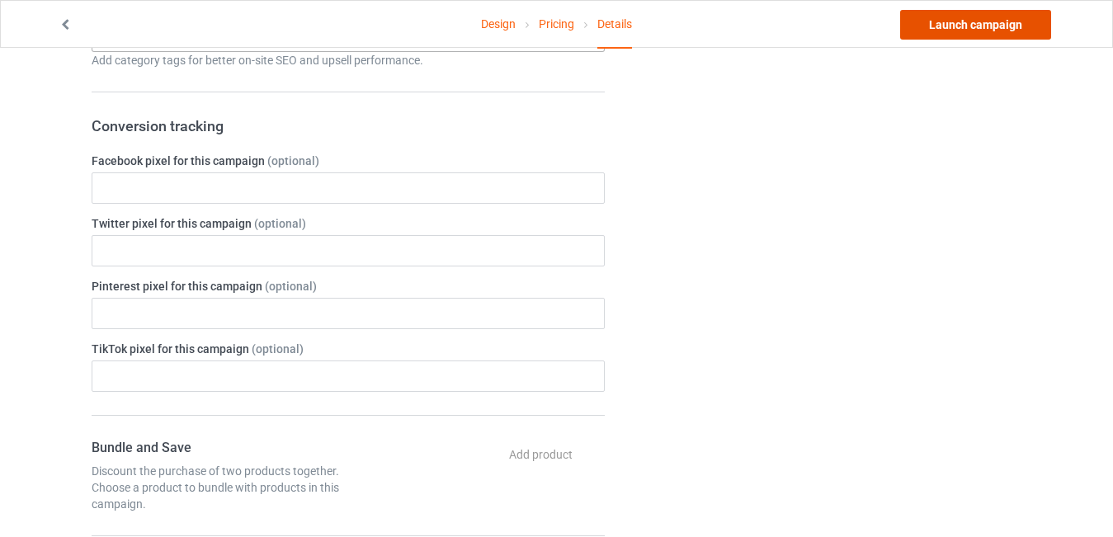
click at [973, 23] on link "Launch campaign" at bounding box center [975, 25] width 151 height 30
